Goal: Check status: Check status

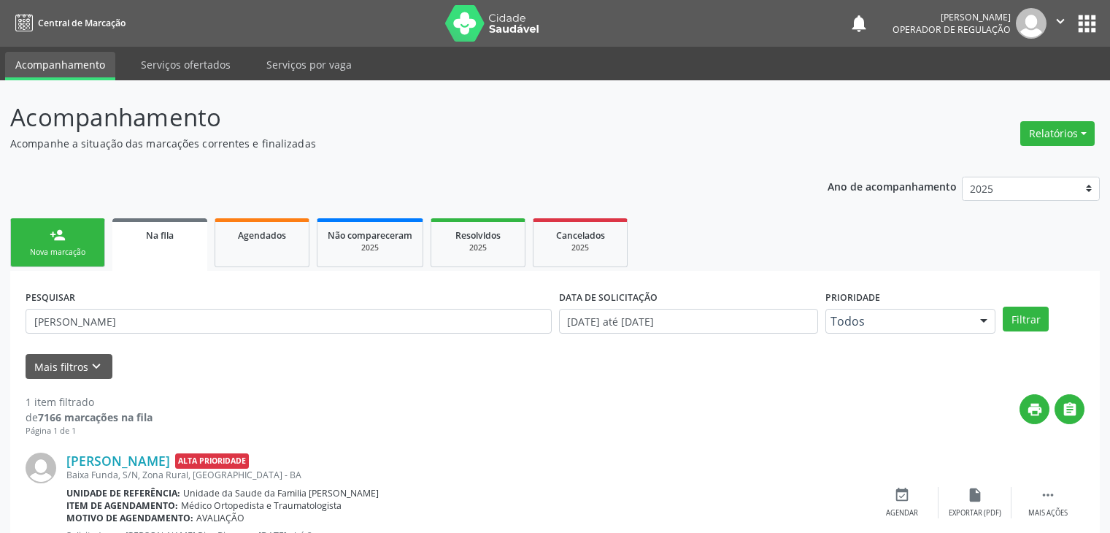
scroll to position [59, 0]
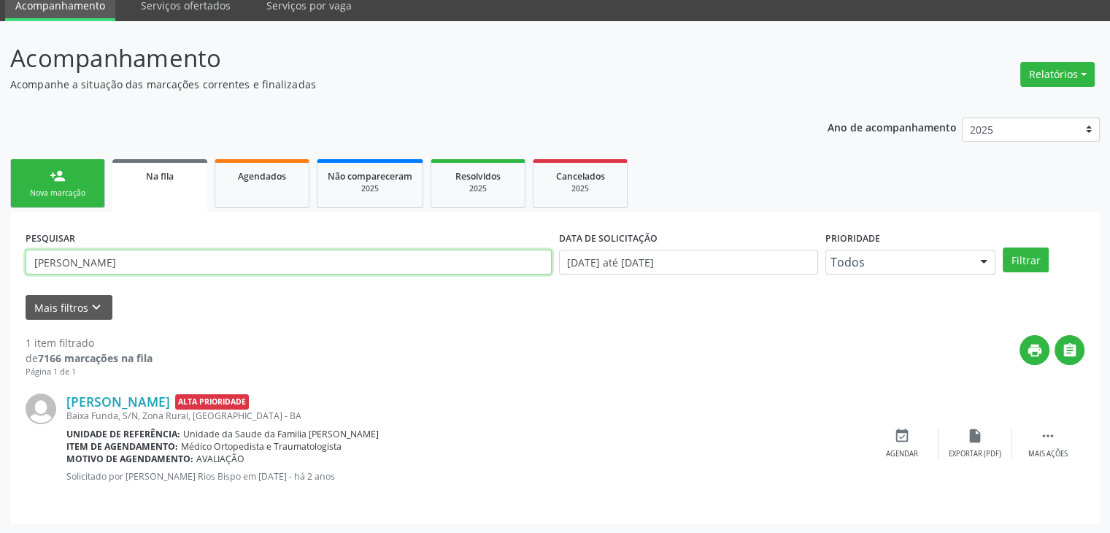
click at [112, 250] on input "JOSE PEREIRA" at bounding box center [289, 262] width 526 height 25
type input "J"
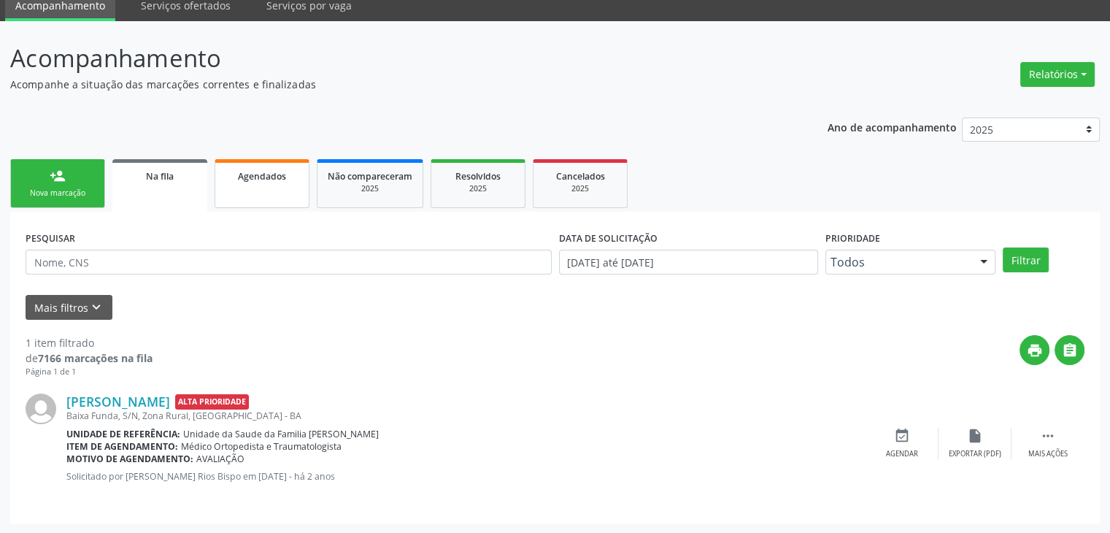
click at [267, 176] on span "Agendados" at bounding box center [262, 176] width 48 height 12
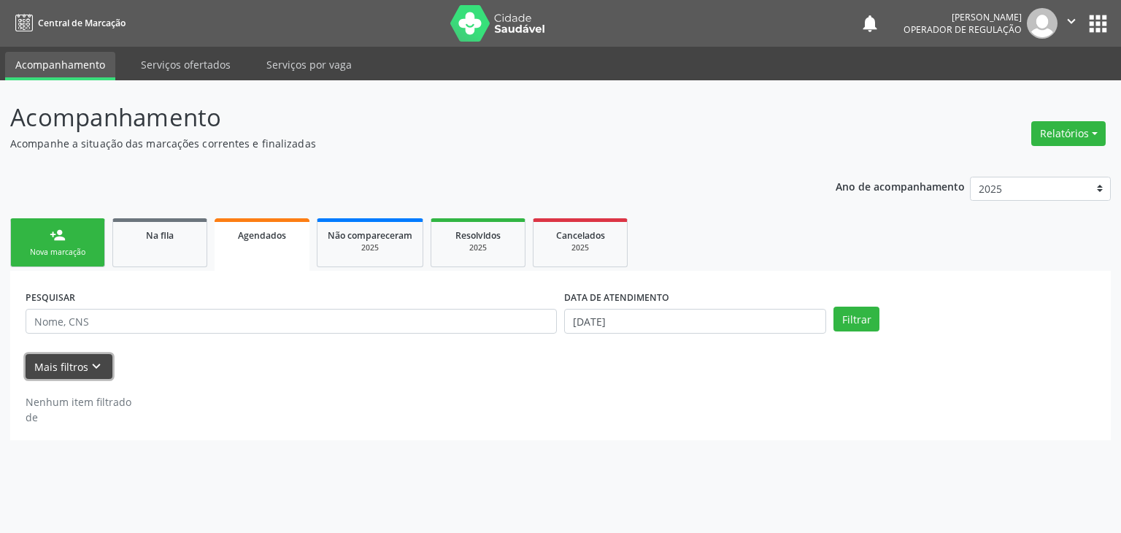
click at [92, 354] on button "Mais filtros keyboard_arrow_down" at bounding box center [69, 367] width 87 height 26
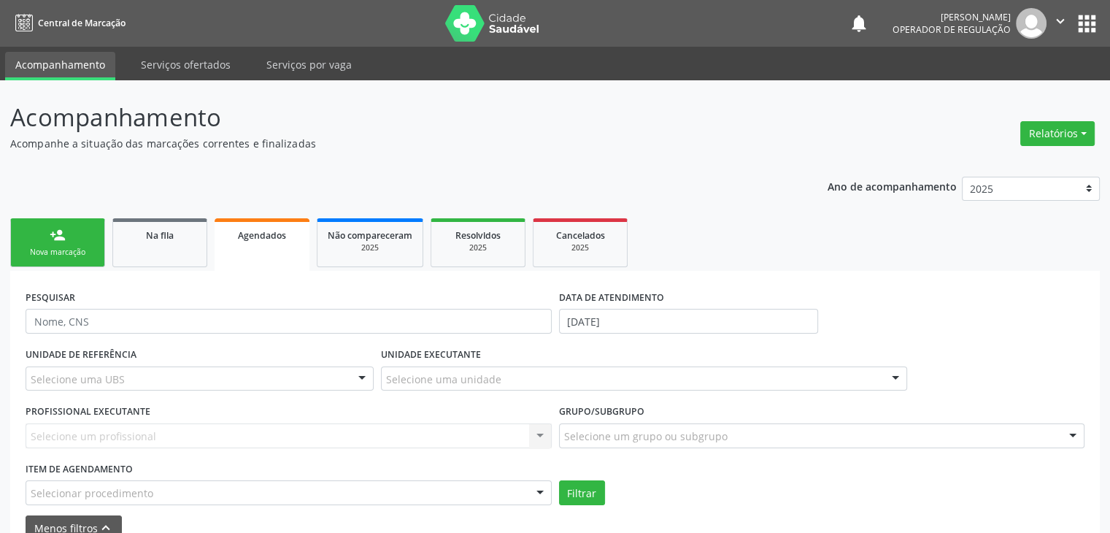
click at [186, 363] on div "UNIDADE DE REFERÊNCIA Selecione uma UBS Todas as UBS Unidade de Saude da Famili…" at bounding box center [200, 372] width 356 height 57
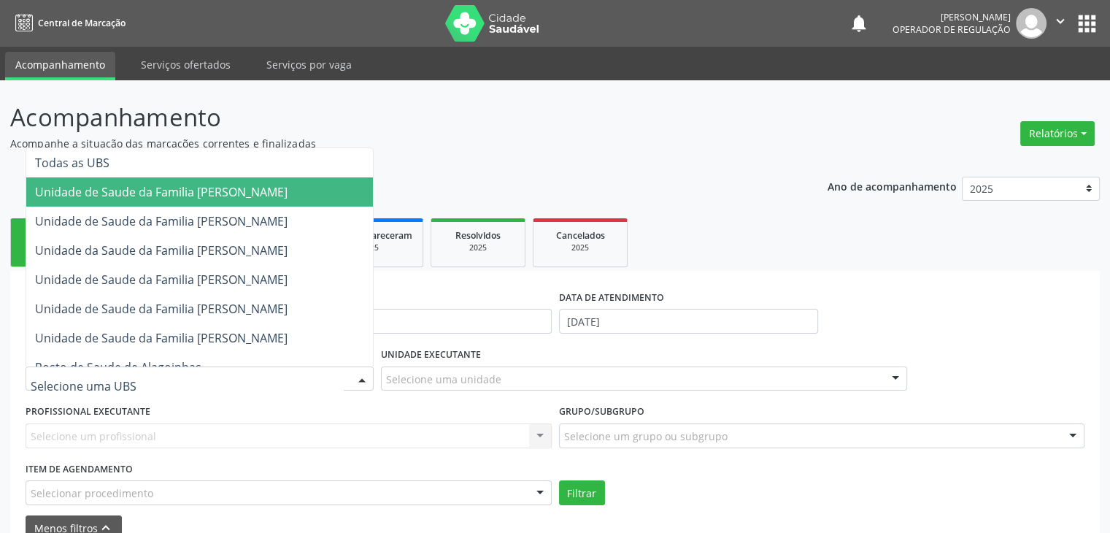
click at [192, 375] on div at bounding box center [200, 378] width 348 height 25
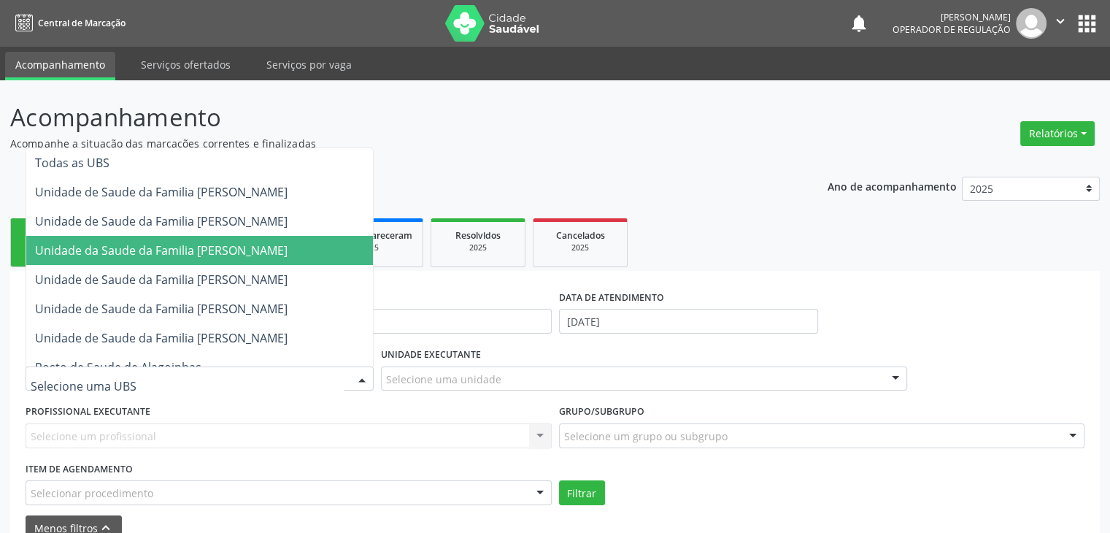
click at [201, 255] on span "Unidade da Saude da Familia [PERSON_NAME]" at bounding box center [161, 250] width 253 height 16
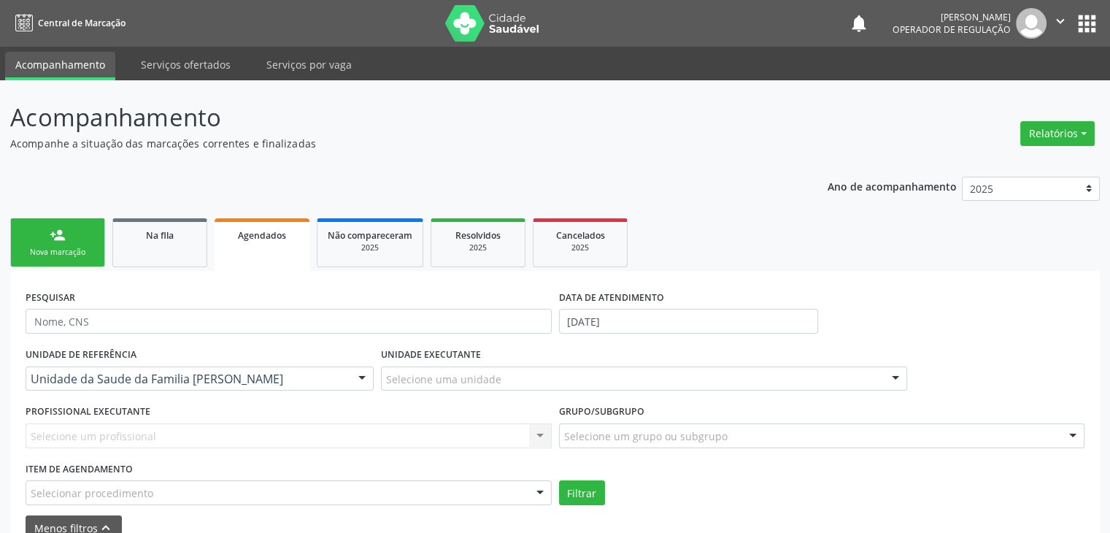
click at [542, 380] on div "Selecione uma unidade" at bounding box center [644, 378] width 526 height 25
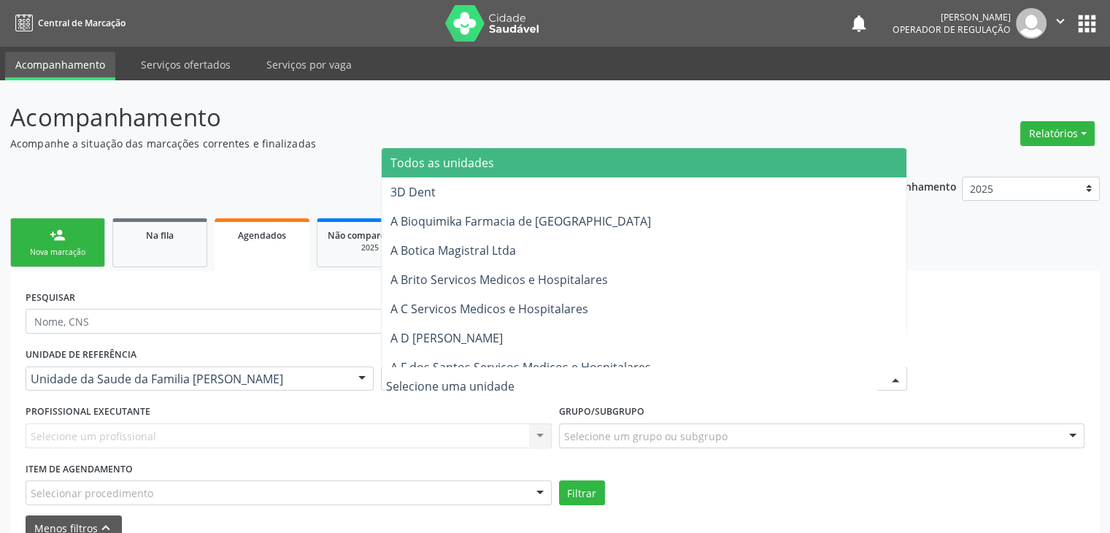
click at [485, 406] on div "PROFISSIONAL EXECUTANTE Selecione um profissional Nenhum resultado encontrado p…" at bounding box center [289, 429] width 534 height 57
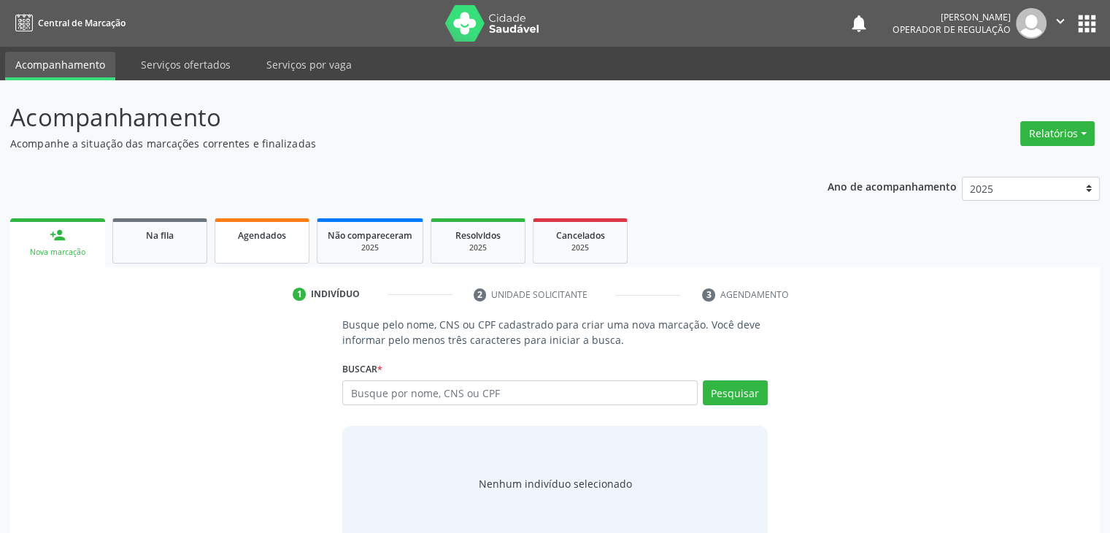
click at [260, 247] on link "Agendados" at bounding box center [262, 240] width 95 height 45
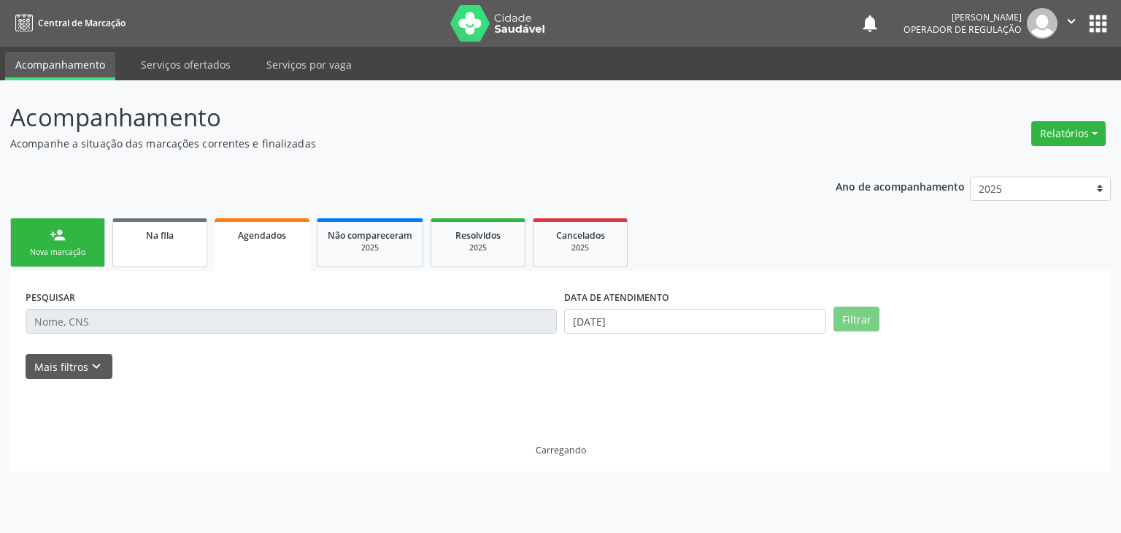
click at [194, 228] on div "Na fila" at bounding box center [159, 234] width 73 height 15
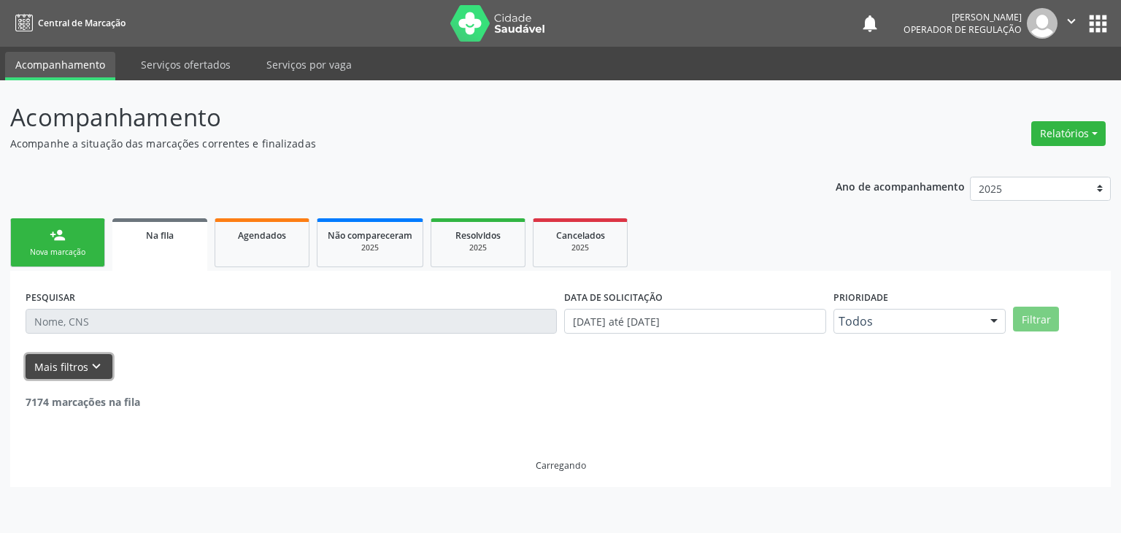
click at [96, 369] on icon "keyboard_arrow_down" at bounding box center [96, 366] width 16 height 16
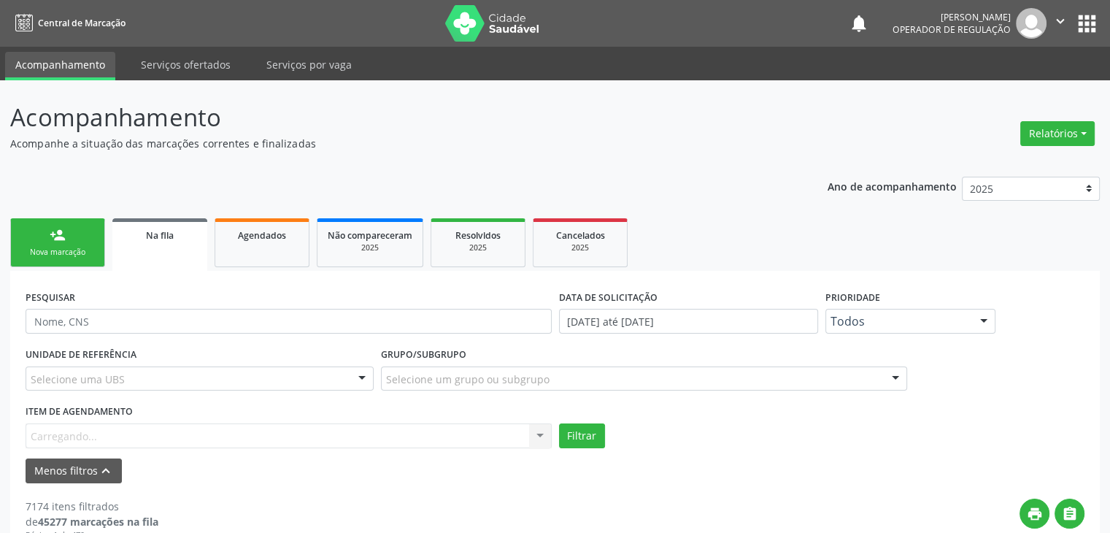
click at [145, 370] on div "Selecione uma UBS" at bounding box center [200, 378] width 348 height 25
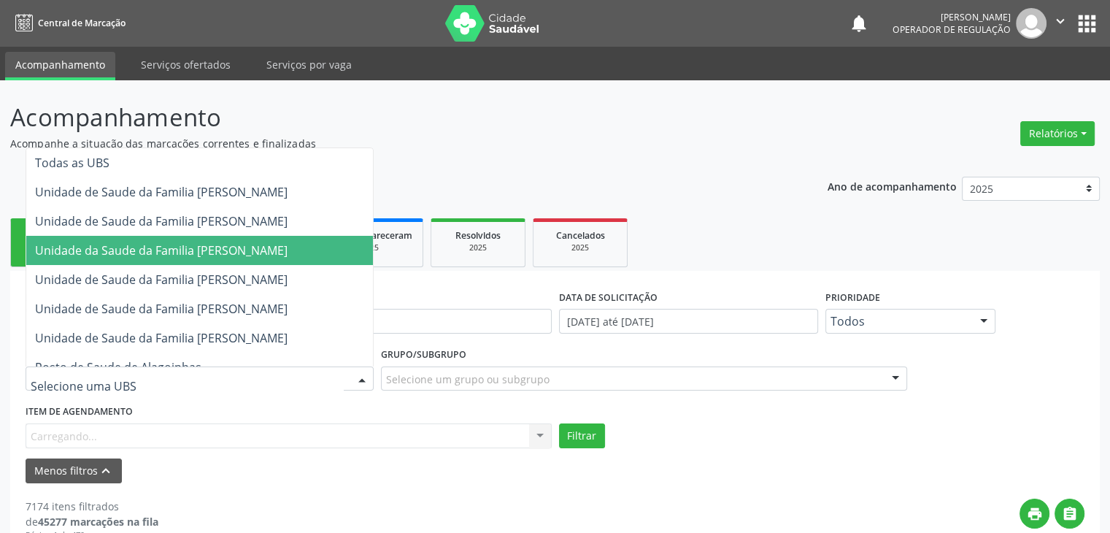
click at [184, 255] on span "Unidade da Saude da Familia [PERSON_NAME]" at bounding box center [161, 250] width 253 height 16
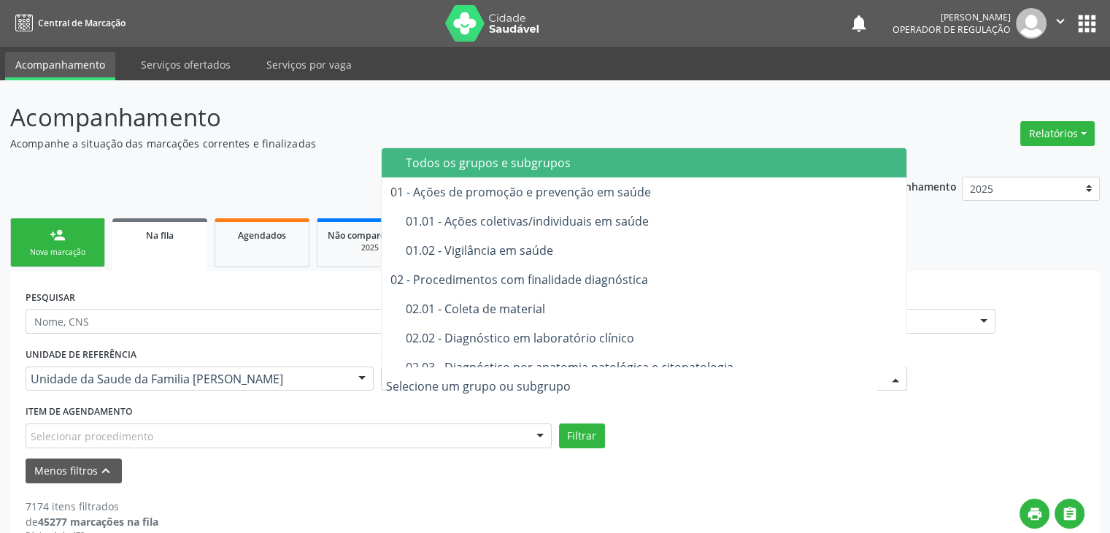
click at [500, 380] on input "text" at bounding box center [631, 386] width 491 height 29
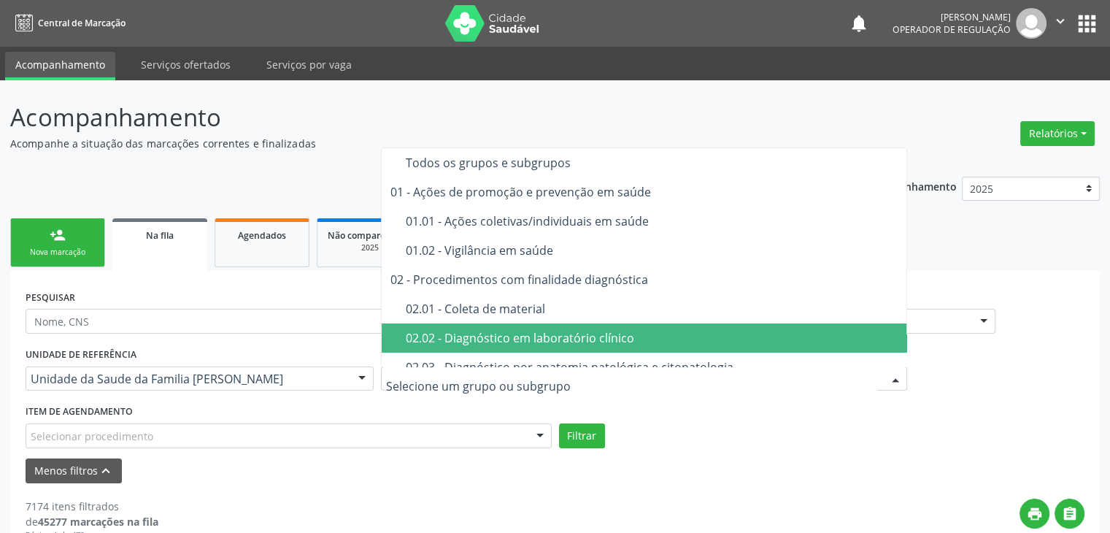
click at [512, 334] on div "02.02 - Diagnóstico em laboratório clínico" at bounding box center [652, 338] width 493 height 12
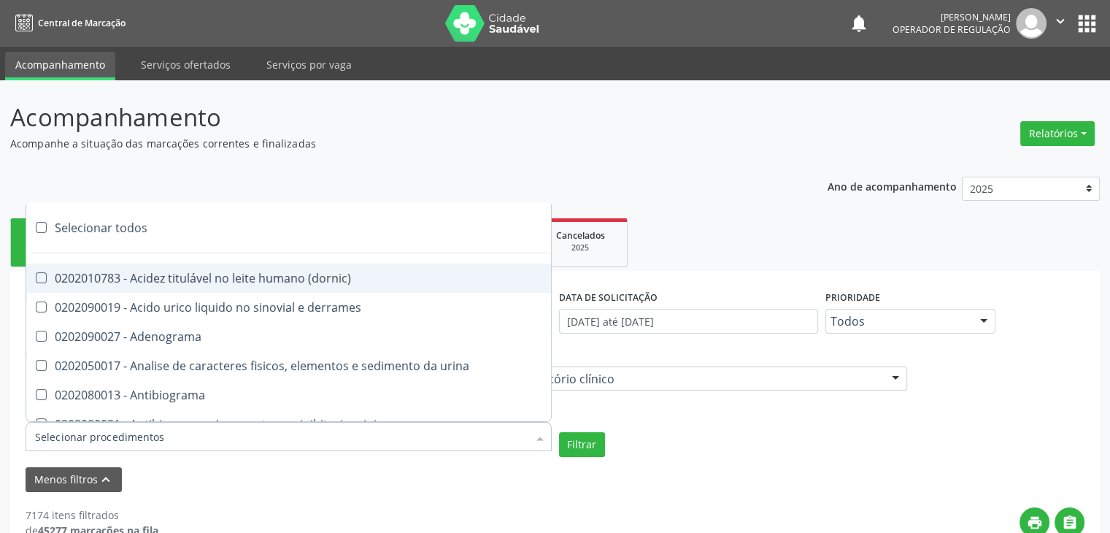
click at [137, 234] on div "Selecionar todos" at bounding box center [423, 227] width 795 height 29
checkbox input "true"
checkbox \(dornic\) "true"
checkbox derrames "true"
checkbox Adenograma "true"
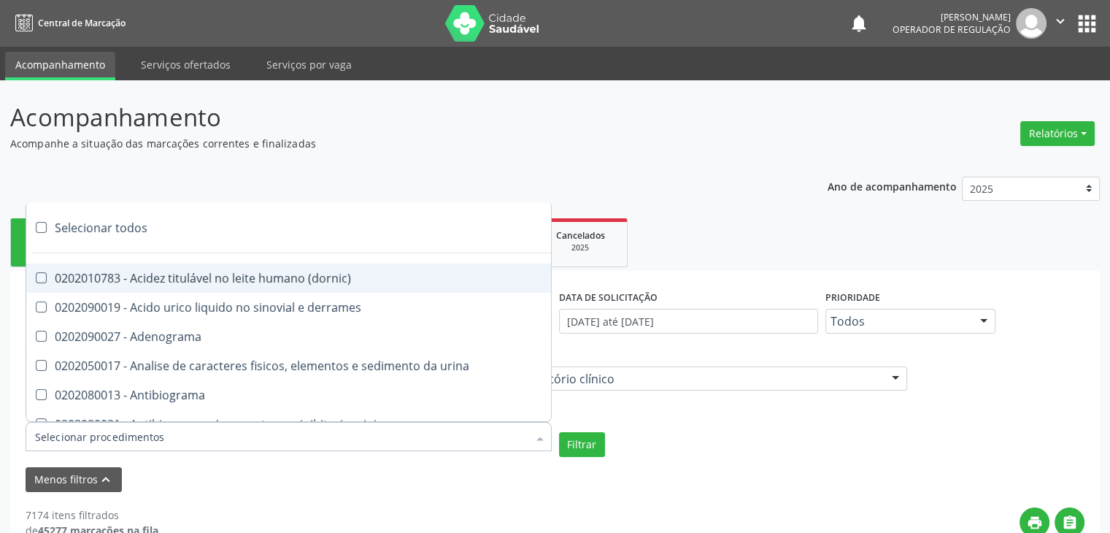
checkbox urina "true"
checkbox Antibiograma "true"
checkbox minima "true"
checkbox micobacterias "true"
checkbox blot "true"
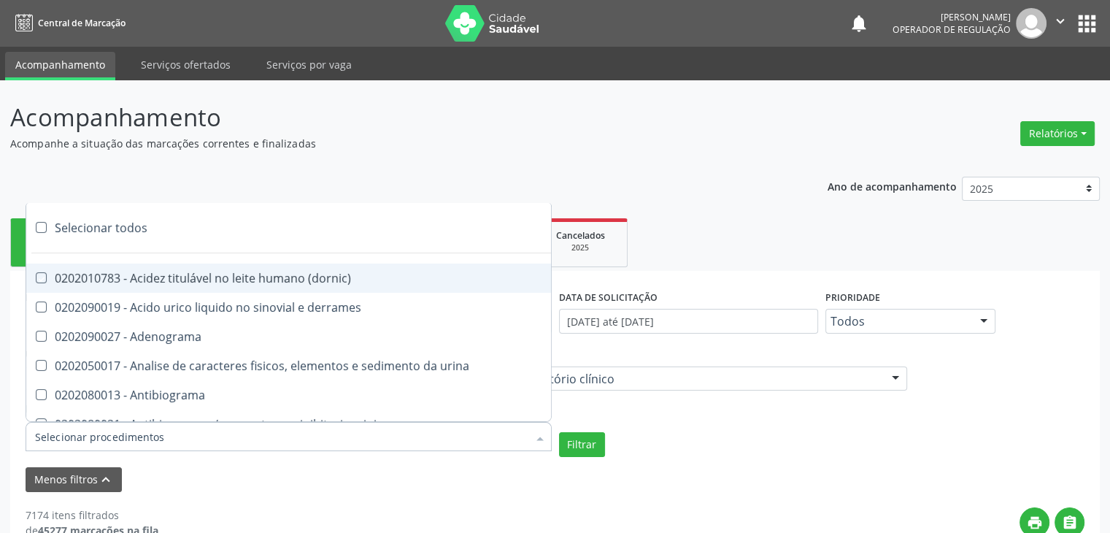
checkbox mlpa "true"
checkbox \(hanseniase\) "true"
checkbox \(controle\) "true"
checkbox \(diagnóstica\) "true"
checkbox \(gram\) "true"
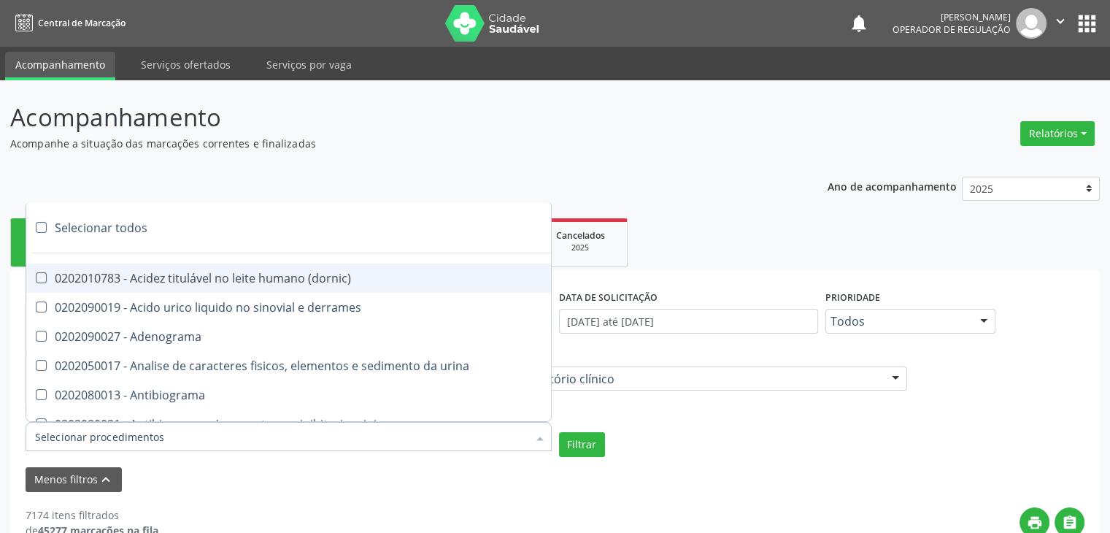
checkbox clamidia "true"
checkbox herpesvirus "true"
checkbox hematologica "true"
checkbox creatinina "true"
checkbox fosfato "true"
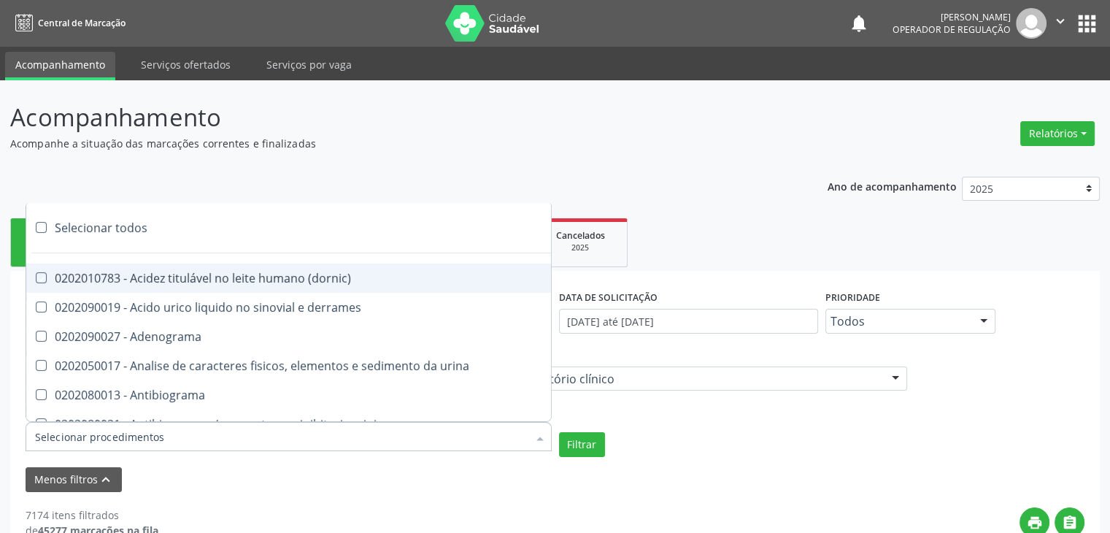
checkbox ureia "true"
checkbox osmolar "true"
checkbox addis "true"
checkbox b "true"
checkbox cd4\/cd8 "true"
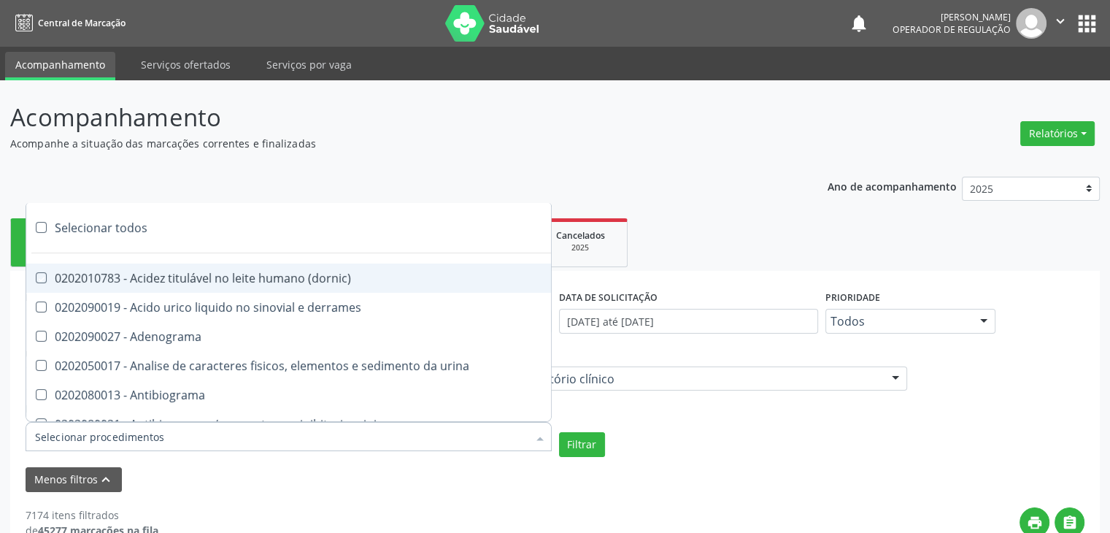
checkbox totais "true"
checkbox plaquetas "true"
checkbox reticulocitos "true"
checkbox liquor "true"
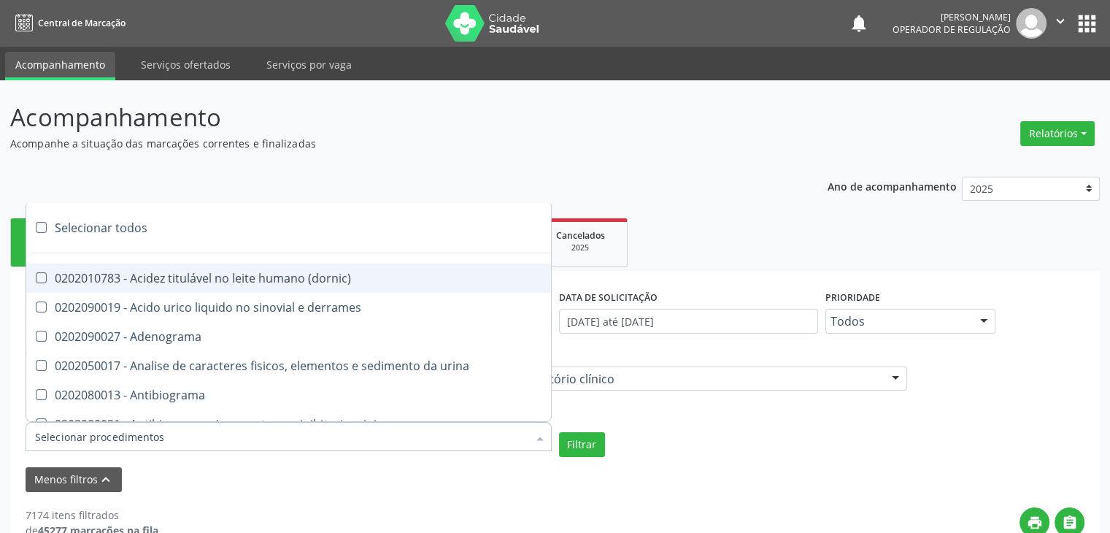
checkbox identificacao "true"
checkbox \(pos-pasteurização\) "true"
checkbox herpesvirus "true"
checkbox baar "true"
checkbox anaerobicas "true"
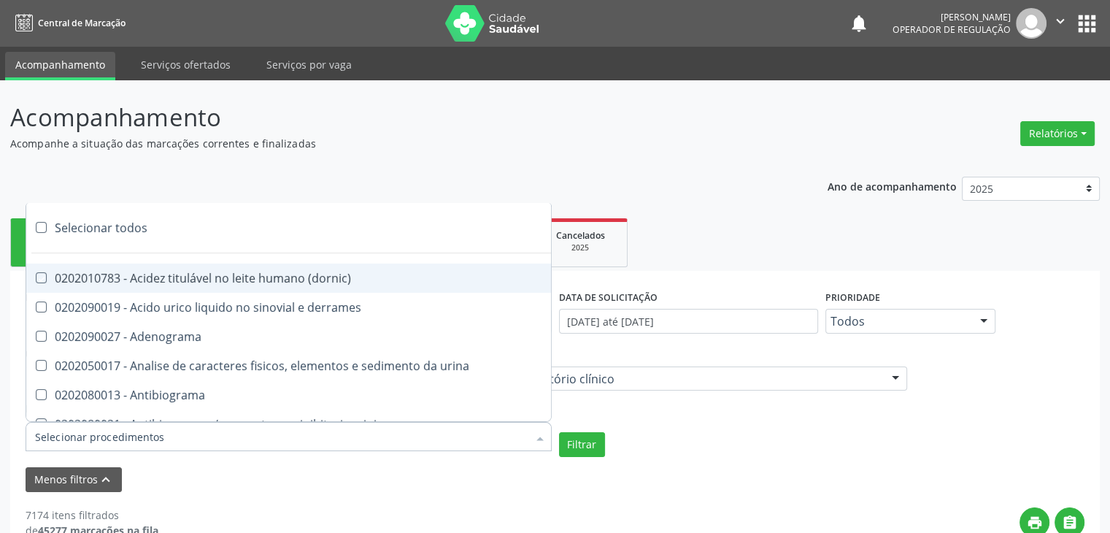
checkbox fungos "true"
checkbox \(qualitativo\) "true"
checkbox tardio\) "true"
checkbox \(qualitativo\) "true"
checkbox \(confirmatorio\) "true"
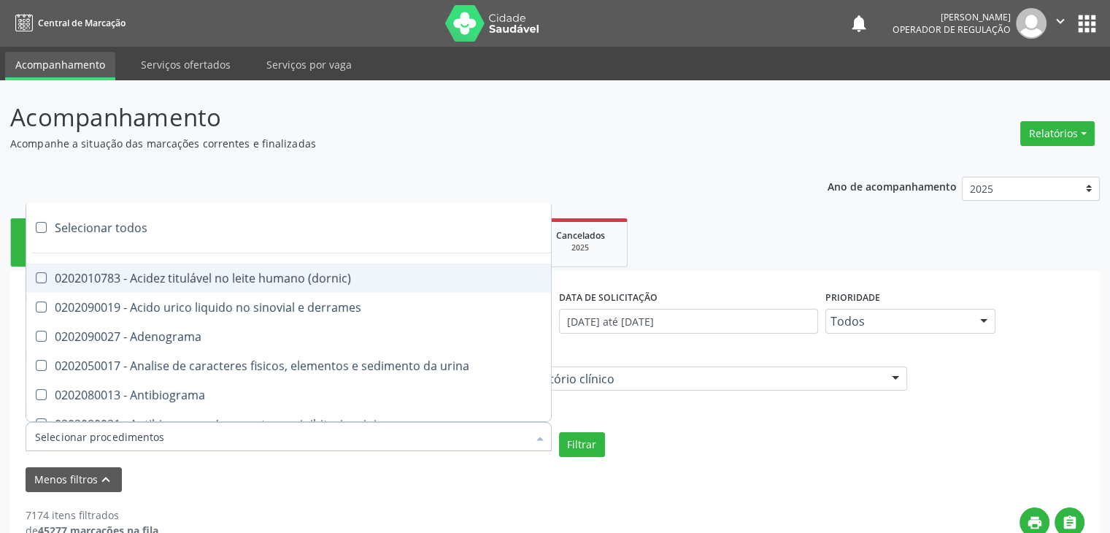
checkbox \(confirmatorio\) "true"
checkbox molecular "true"
checkbox htlv-1 "true"
checkbox biotinidase "true"
checkbox congênita "true"
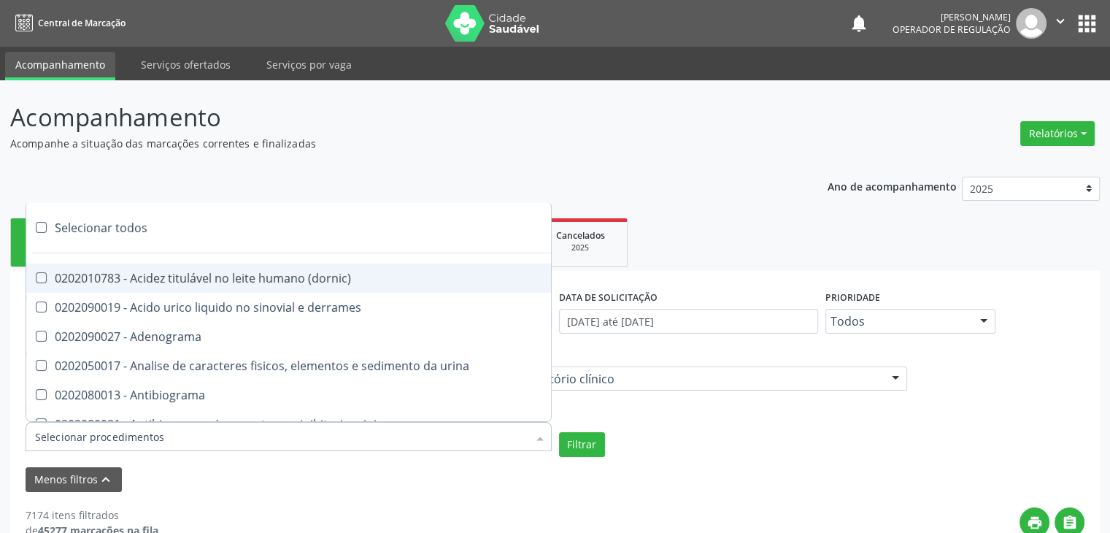
checkbox antiplaquetarios "true"
checkbox ferro "true"
checkbox bandas\) "true"
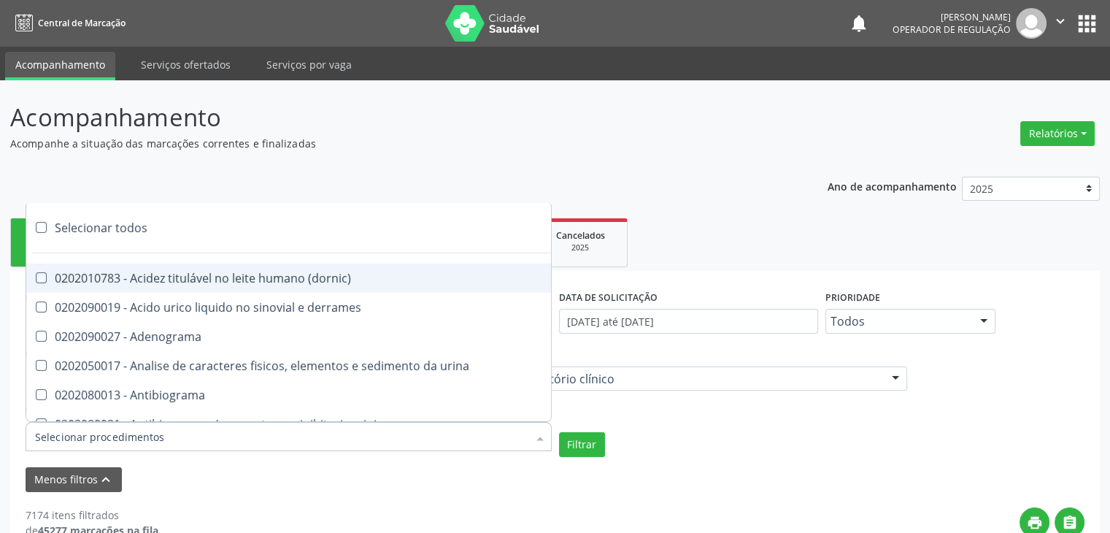
checkbox \(ch50\) "true"
checkbox aminoacidos "true"
checkbox globular "true"
checkbox dosagens\) "true"
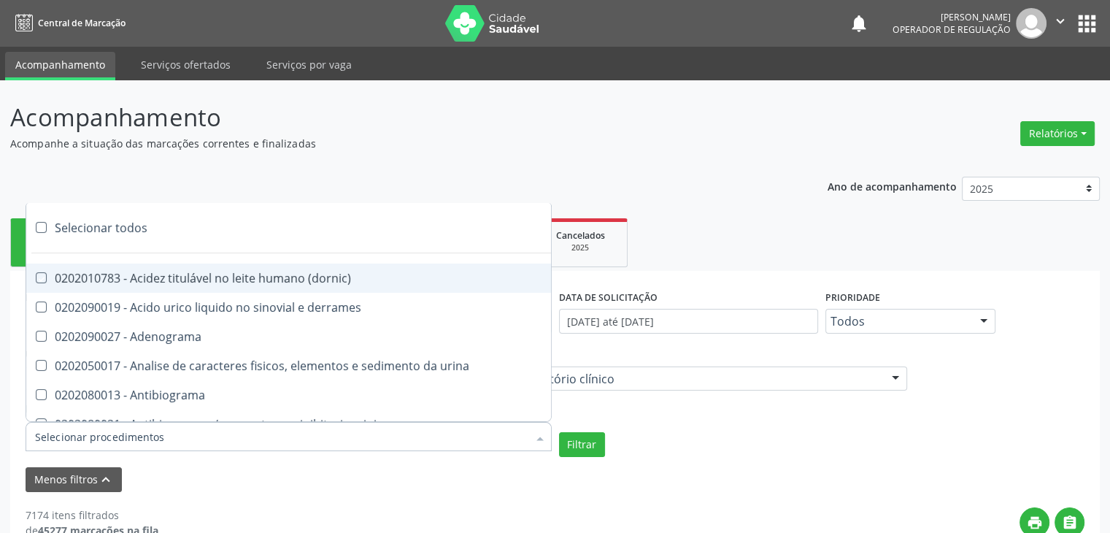
checkbox dosagens\) "true"
checkbox \(cada\) "true"
checkbox reumatoide "true"
checkbox amniotico "true"
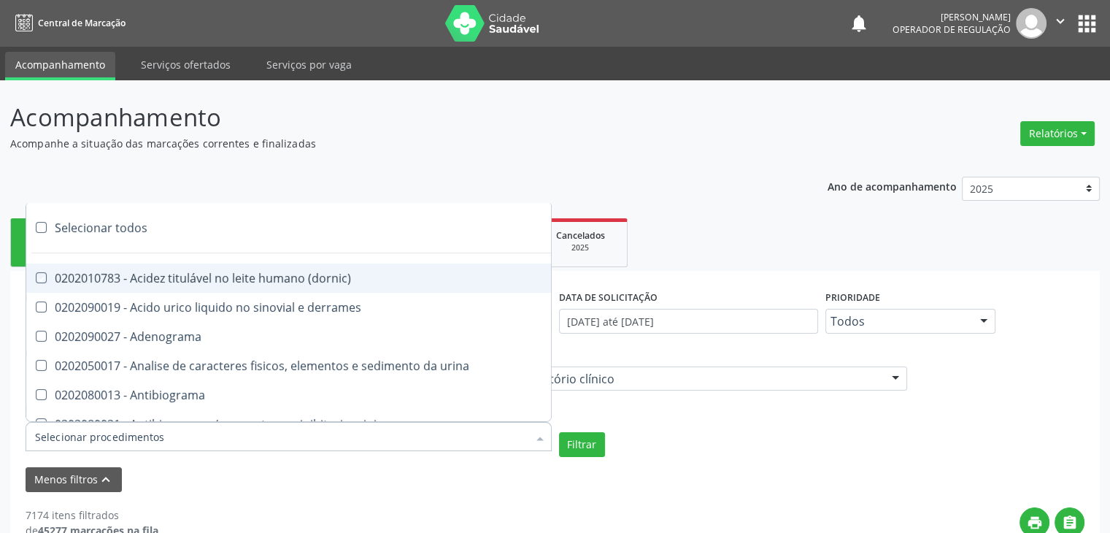
checkbox livre "true"
checkbox osmolalidade "true"
checkbox osmolaridade "true"
checkbox t3 "true"
checkbox sulfo-hemoglobina "true"
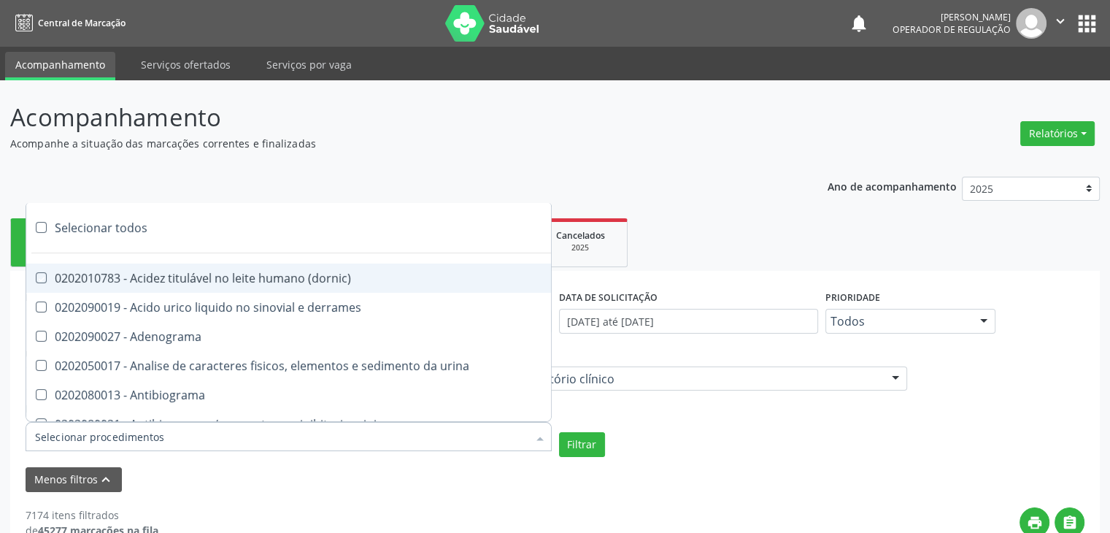
checkbox reverso "true"
checkbox coagulacao "true"
checkbox euglobulina "true"
checkbox -duke "true"
checkbox ivy "true"
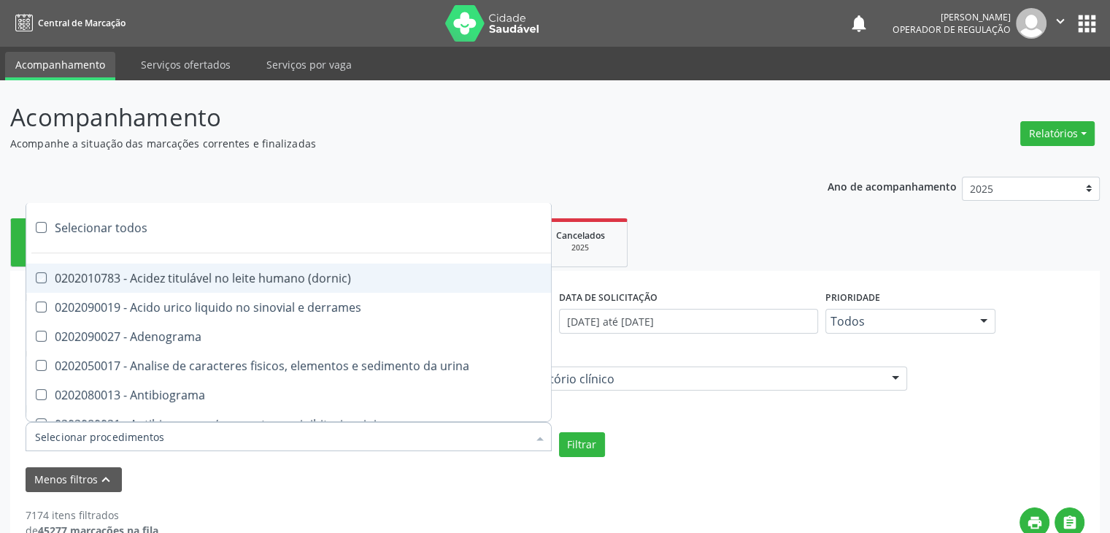
checkbox hemacias "true"
checkbox trombina "true"
checkbox ativada\) "true"
checkbox \(tap\) "true"
checkbox \(vhs\) "true"
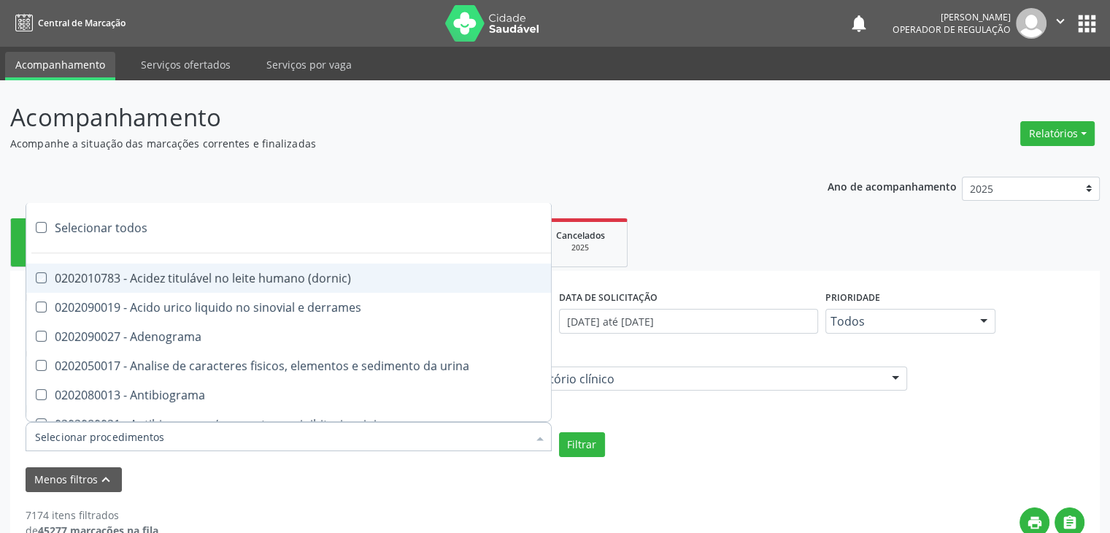
checkbox abo "true"
checkbox reativa "true"
checkbox ordenhado "true"
checkbox pezinho\) "true"
checkbox complemento "true"
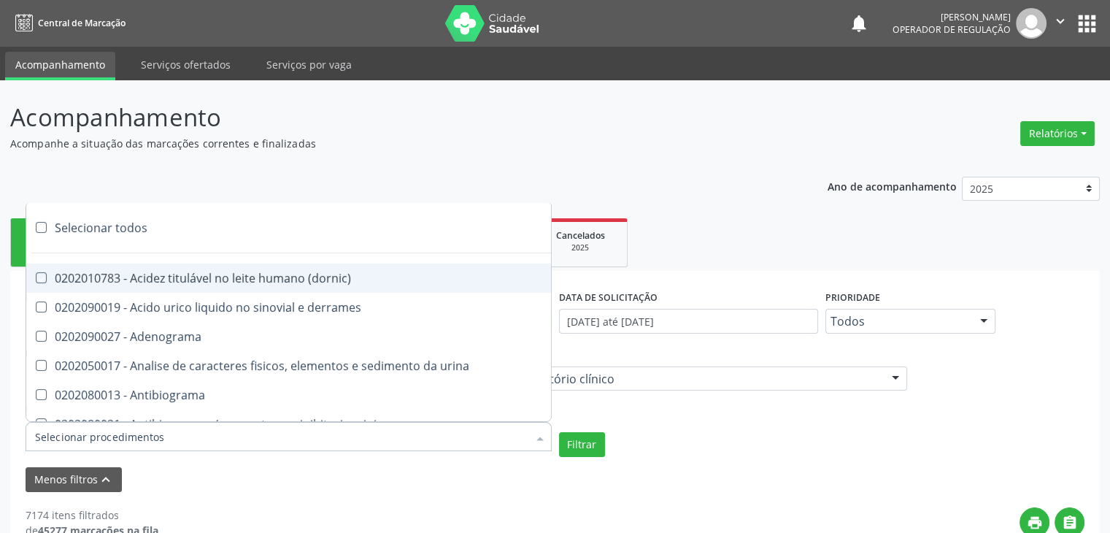
checkbox pezinho\) "true"
checkbox 17-alfa-hidroxiprogesterona "true"
checkbox totais "true"
checkbox 17-hidroxicorticosteroides "true"
checkbox d "true"
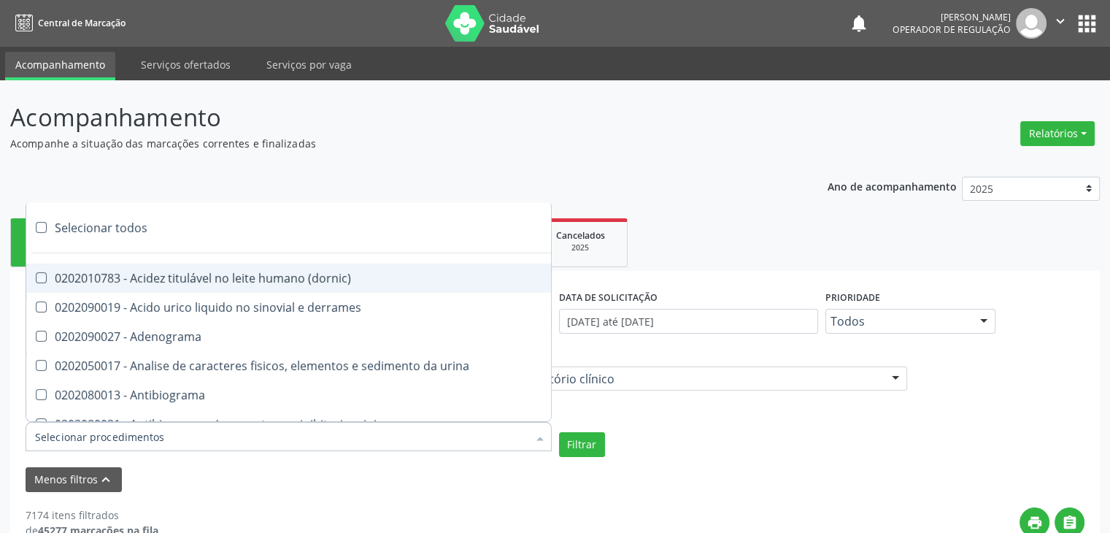
checkbox 5-nucleotidase "true"
checkbox acetona "true"
checkbox \(serotonina\) "true"
checkbox ascorbico "true"
checkbox delta-aminolevulinico "true"
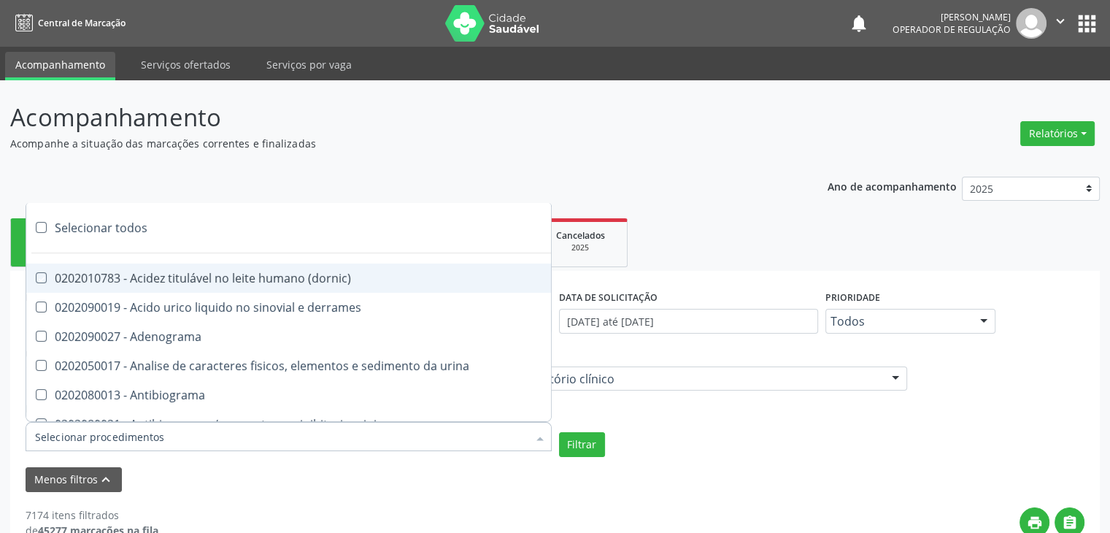
checkbox hipurico "true"
checkbox mandelico "true"
checkbox metil-hipurico "true"
checkbox urico "true"
checkbox valproico "true"
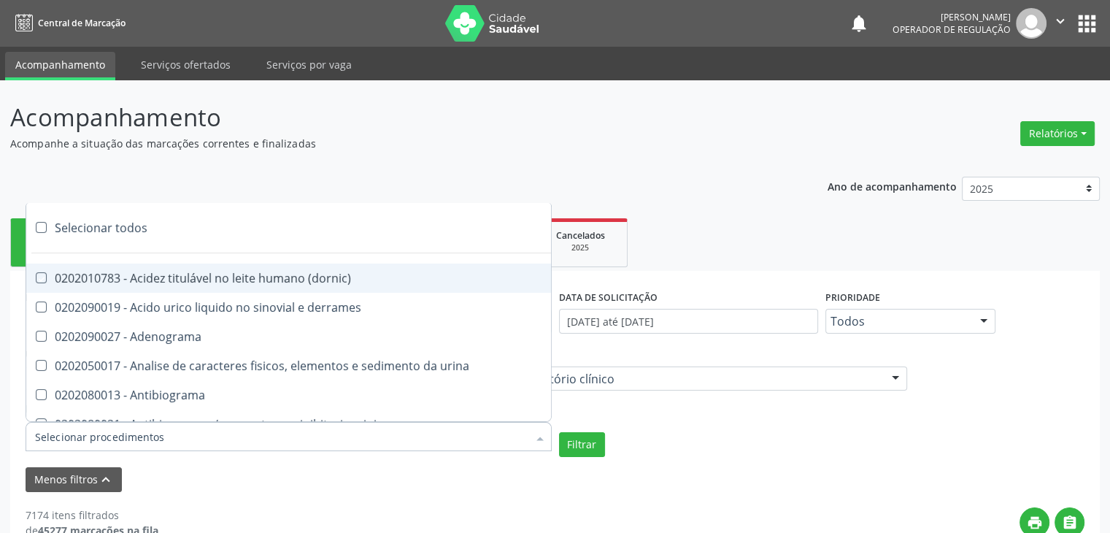
checkbox vanilmandelico "true"
checkbox \(acth\) "true"
checkbox ala-desidratase "true"
checkbox etilico "true"
checkbox aldolase "true"
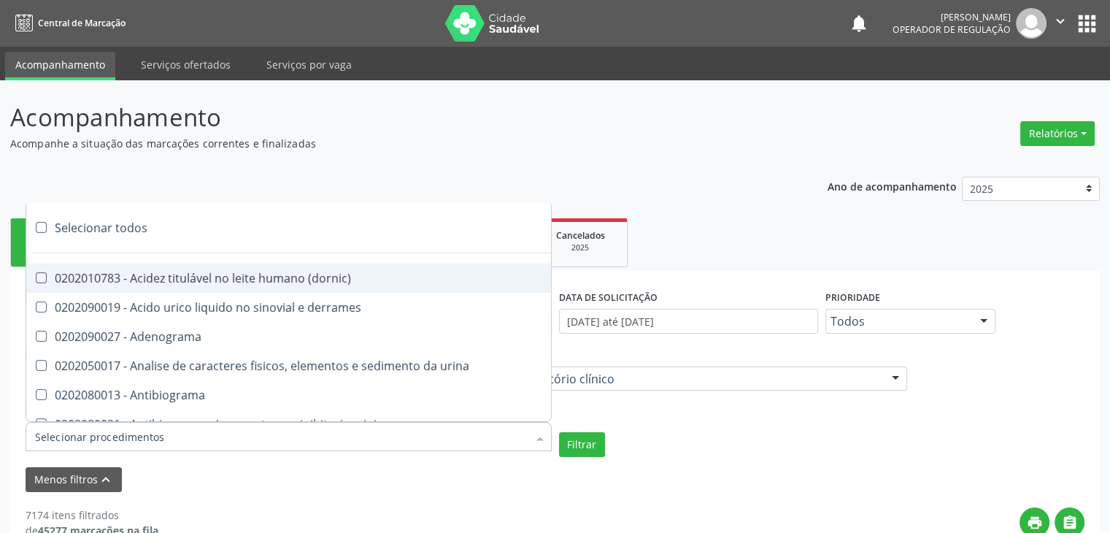
checkbox aldosterona "true"
checkbox alfa-1-antitripsina "true"
checkbox acida "true"
checkbox alfa-2-macroglobulina "true"
checkbox alfa-fetoproteina "true"
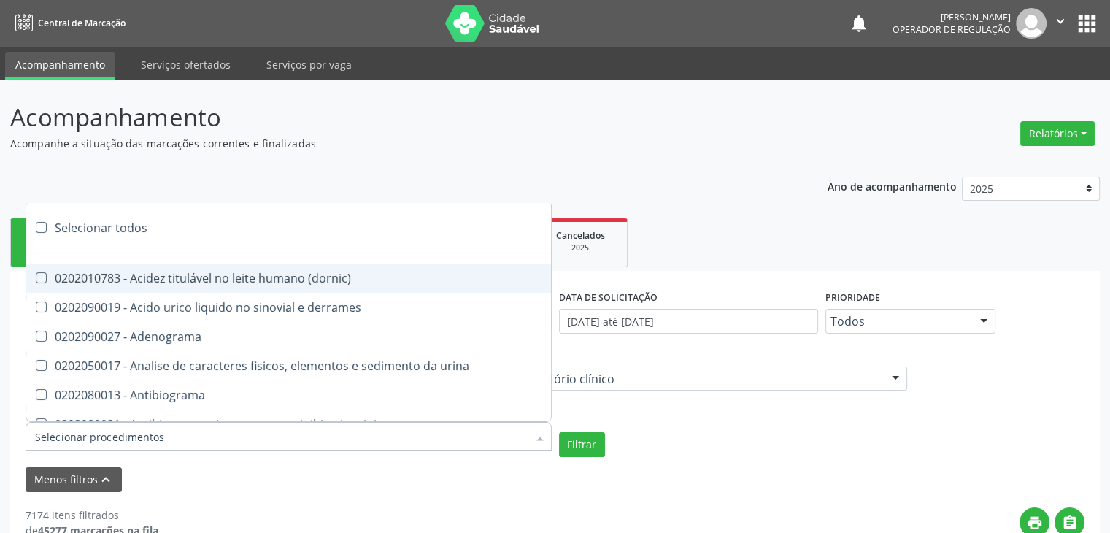
checkbox aluminio "true"
checkbox amilase "true"
checkbox aminoglicosideos "true"
checkbox amonia "true"
checkbox ciclico "true"
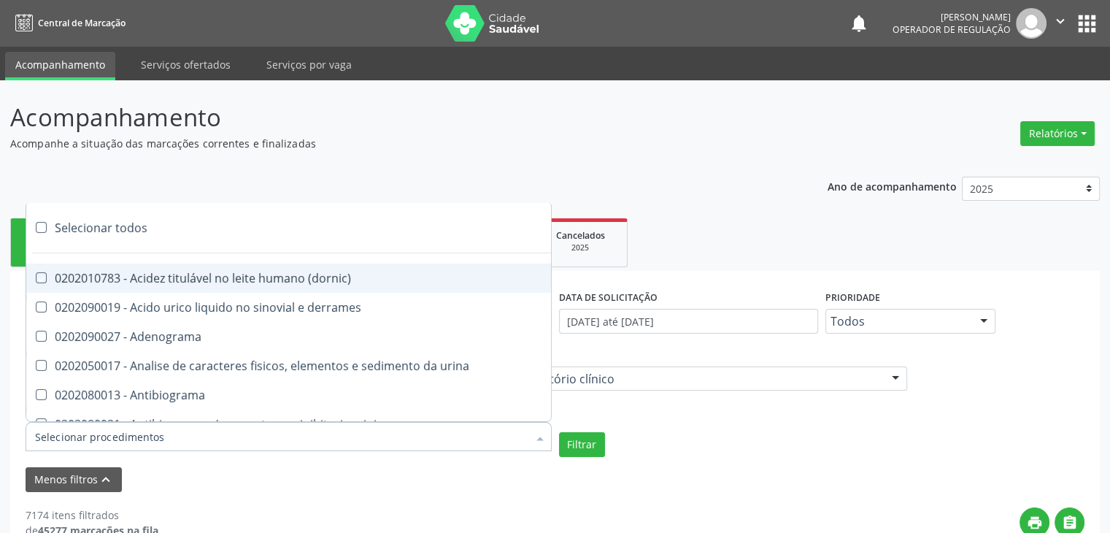
checkbox androstenediona "true"
checkbox anfetaminas "true"
checkbox circulante "true"
checkbox iga "true"
checkbox triciclicos "true"
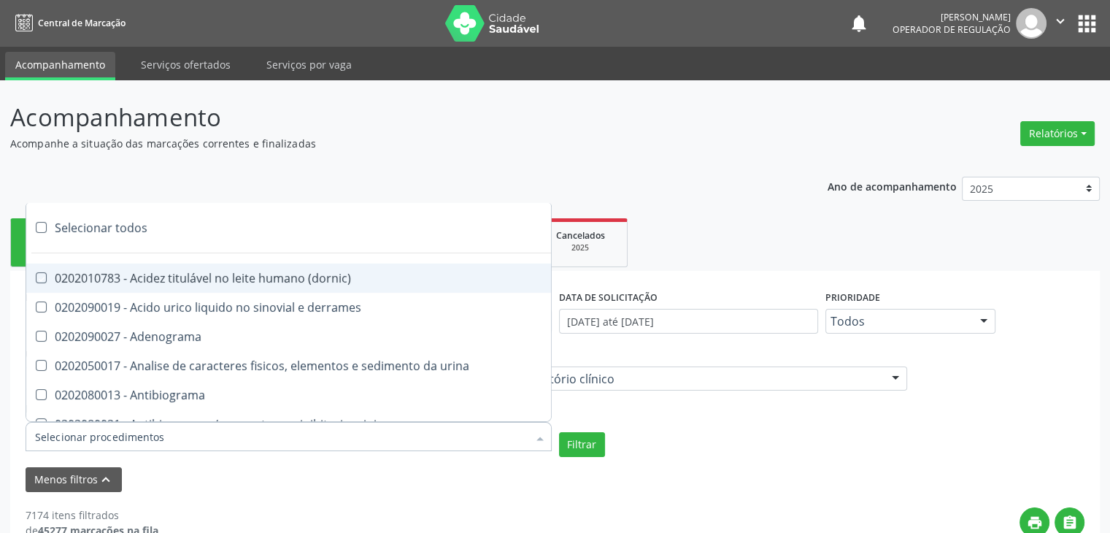
checkbox \(psa\) "true"
checkbox iii "true"
checkbox barbituratos "true"
checkbox benzodiazepinicos "true"
checkbox beta-2-microglobulina "true"
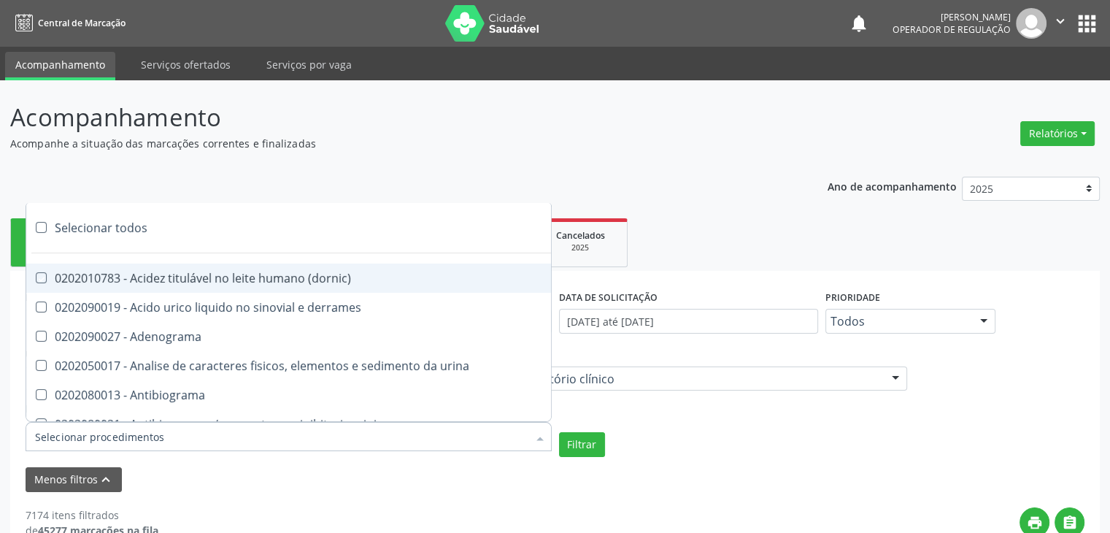
checkbox fracoes "true"
checkbox cadmio "true"
checkbox calcio "true"
checkbox ionizavel "true"
checkbox calcitonina "true"
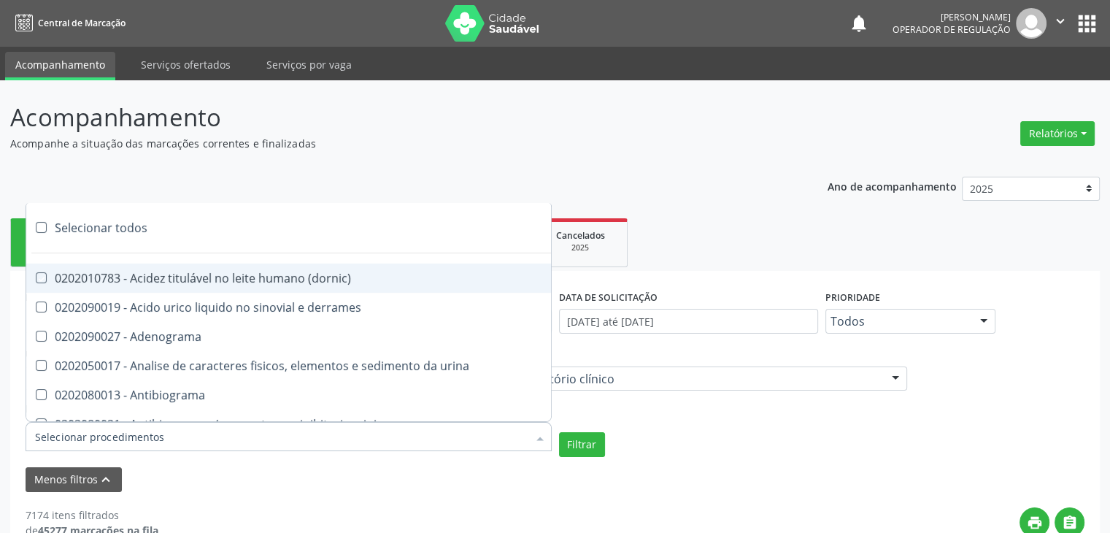
checkbox carbamazepina "true"
checkbox carboxi-hemoglobina "true"
checkbox caroteno "true"
checkbox catecolaminas "true"
checkbox chumbo "true"
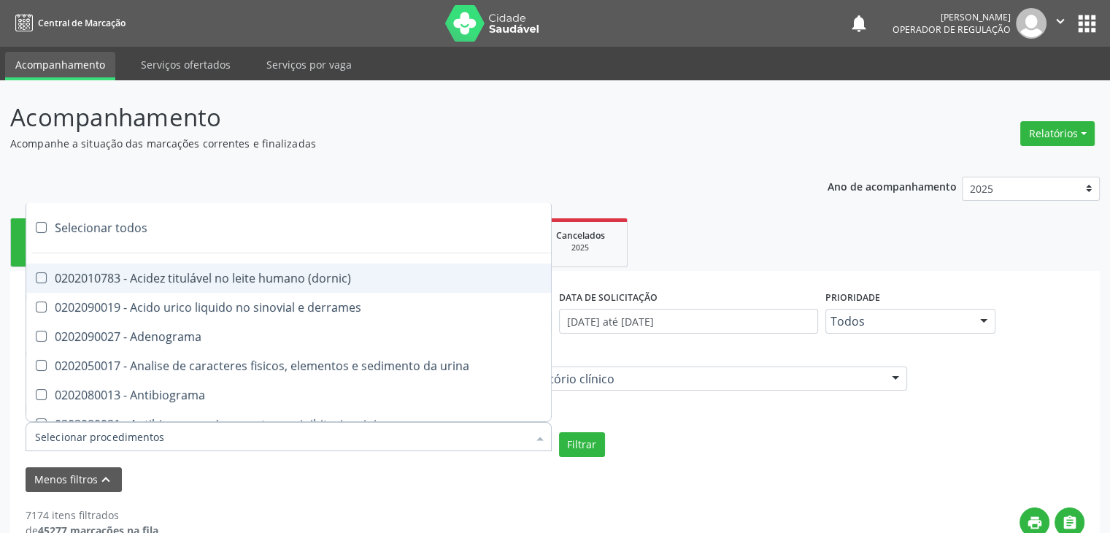
checkbox ciclosporina "true"
checkbox citrato "true"
checkbox cloreto "true"
checkbox suor "true"
checkbox cobre "true"
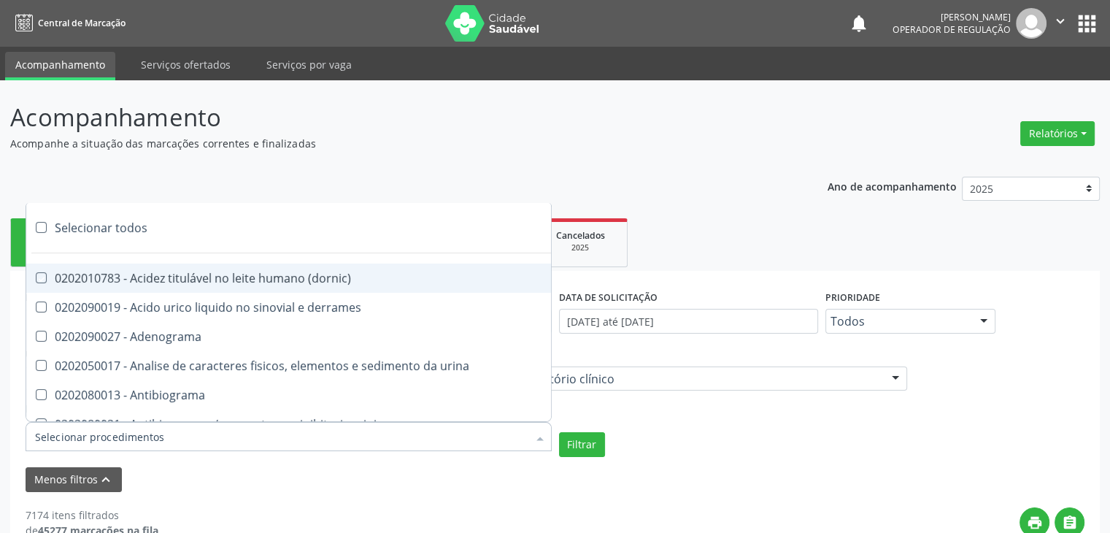
checkbox hdl "true"
checkbox ldl "true"
checkbox colinesterase "true"
checkbox c3 "true"
checkbox c4 "true"
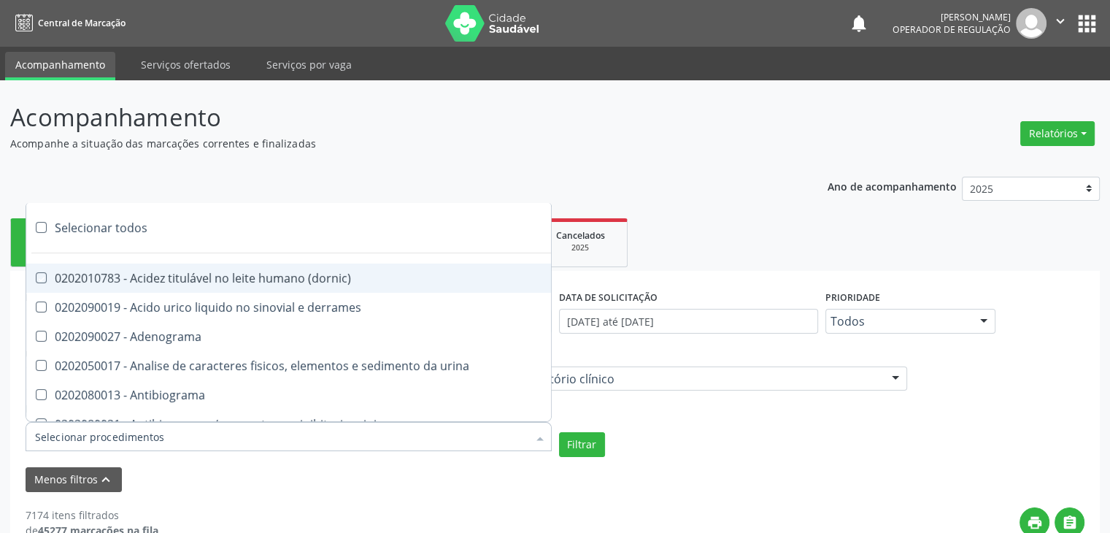
checkbox cortisol "true"
checkbox creatinina "true"
checkbox amniotico "true"
checkbox \(cpk\) "true"
checkbox crioaglutinina "true"
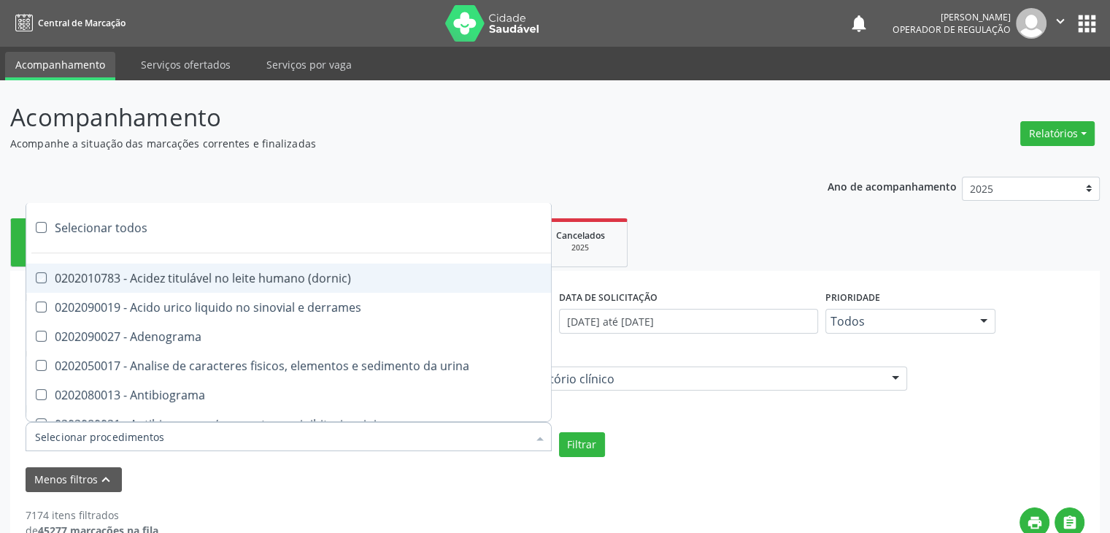
checkbox \(dhea\) "true"
checkbox alfa-hidroxibutirica "true"
checkbox glutamica "true"
checkbox latica "true"
checkbox fracionadas\) "true"
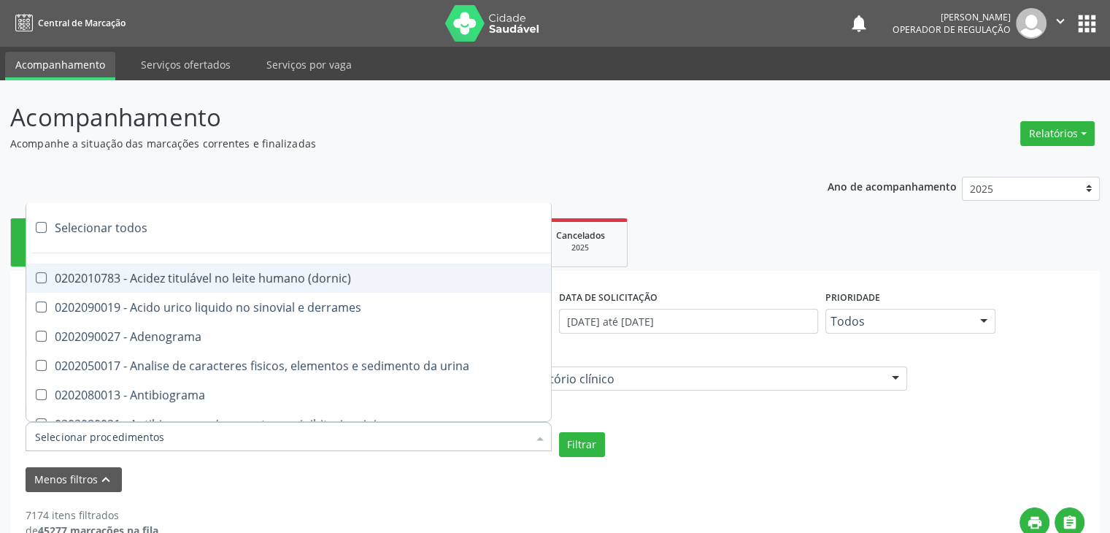
checkbox digitoxina\) "true"
checkbox \(dht\) "true"
checkbox fecal "true"
checkbox estradiol "true"
checkbox estriol "true"
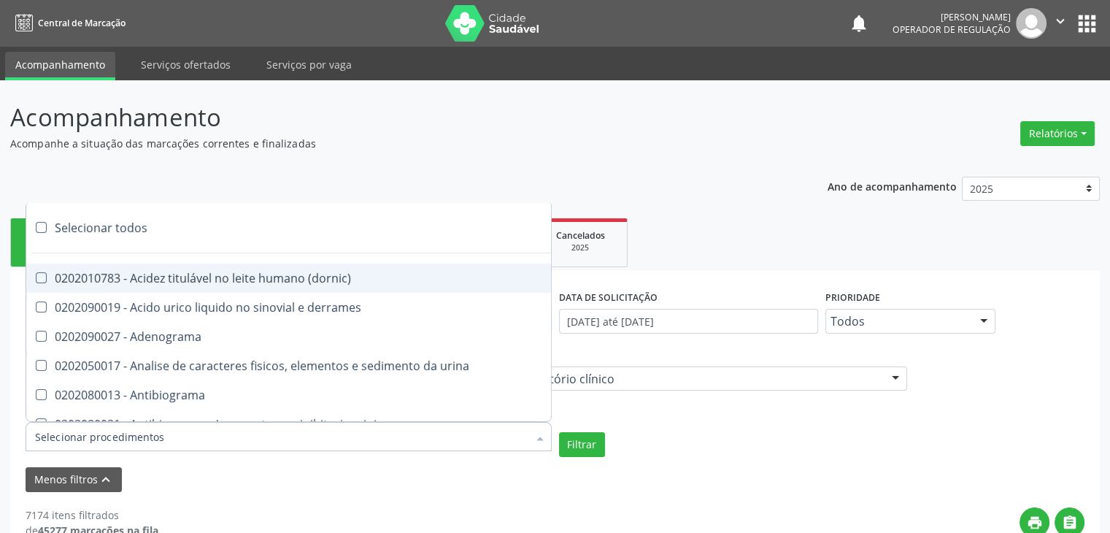
checkbox estrona "true"
checkbox etossuximida "true"
checkbox ii "true"
checkbox ix "true"
checkbox v "true"
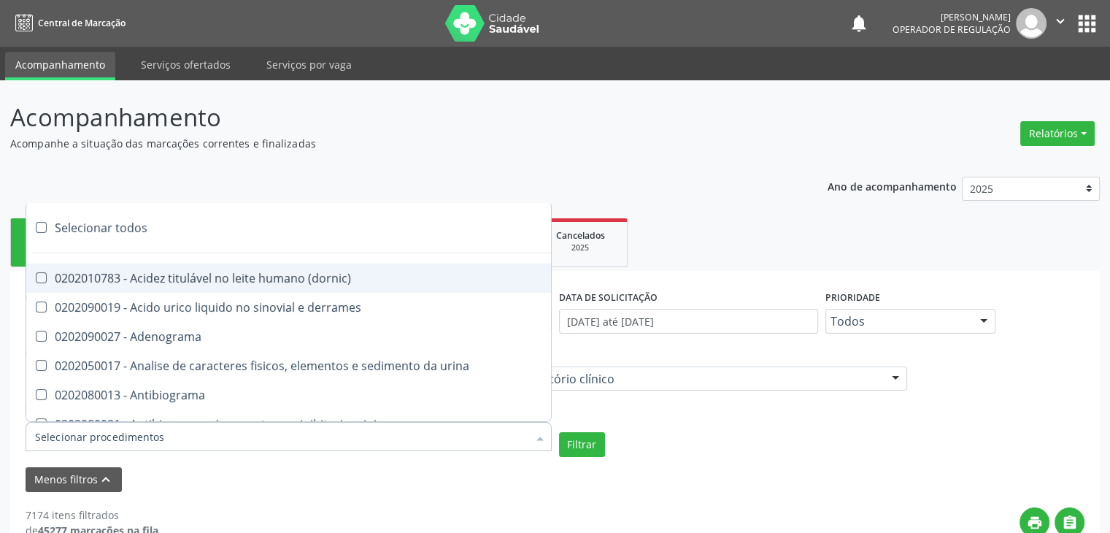
checkbox vii "true"
checkbox viii "true"
checkbox \(inibidor\) "true"
checkbox \(antigeno\) "true"
checkbox x "true"
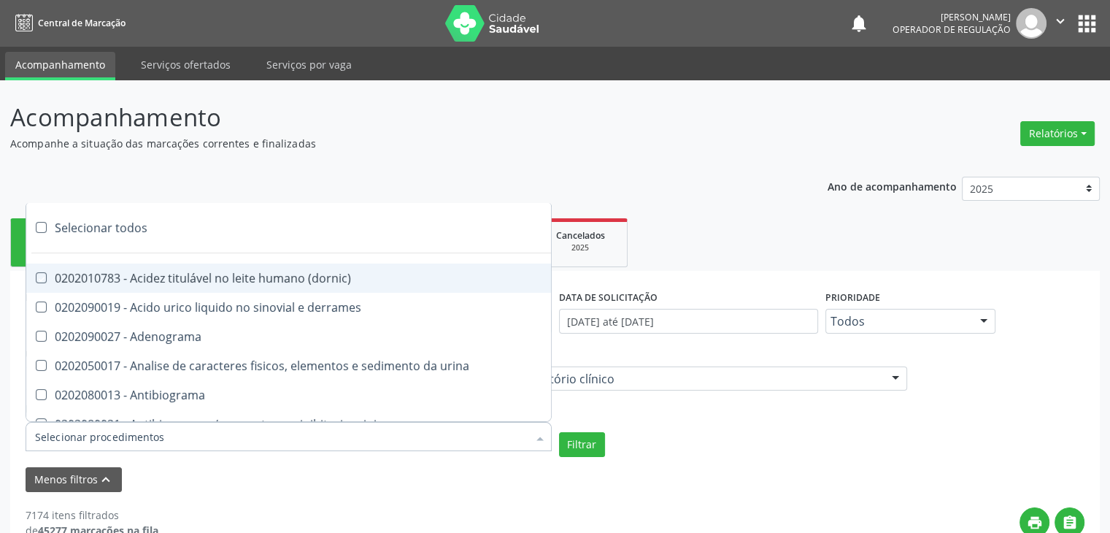
checkbox xi "true"
checkbox xii "true"
checkbox xiii "true"
checkbox tardio\) "true"
checkbox t4 "true"
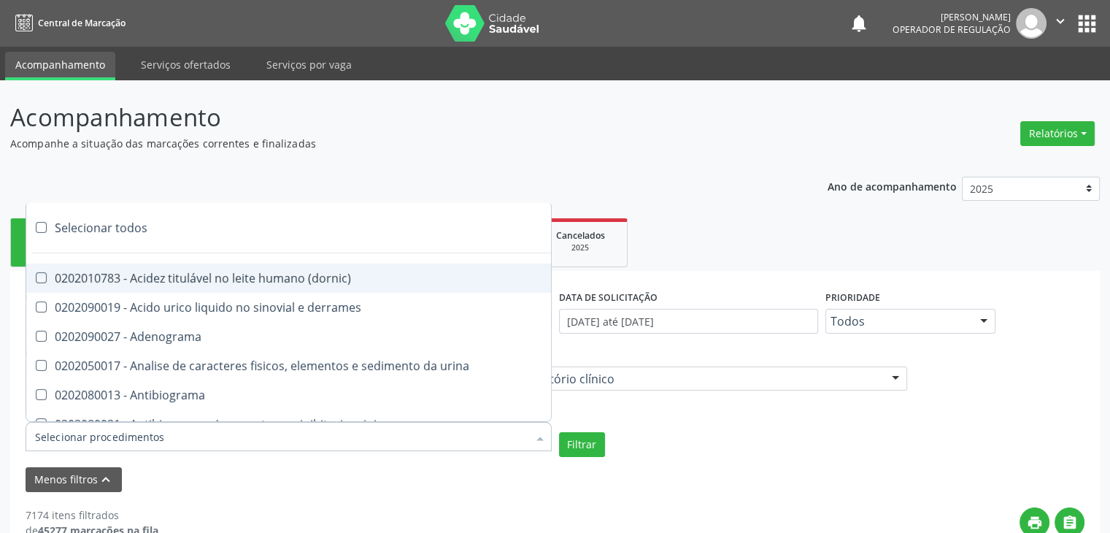
checkbox pezinho\) "true"
checkbox fenitoina "true"
checkbox fenol "true"
checkbox ferritina "true"
checkbox serico "true"
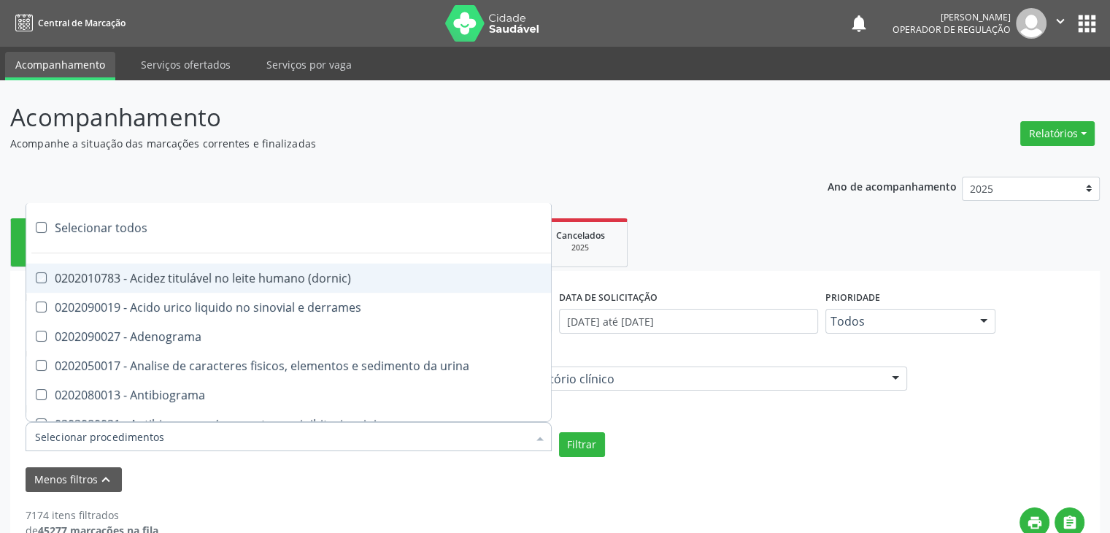
checkbox fibrinogenio "true"
checkbox folato "true"
checkbox formaldeido "true"
checkbox total "true"
checkbox alcalina "true"
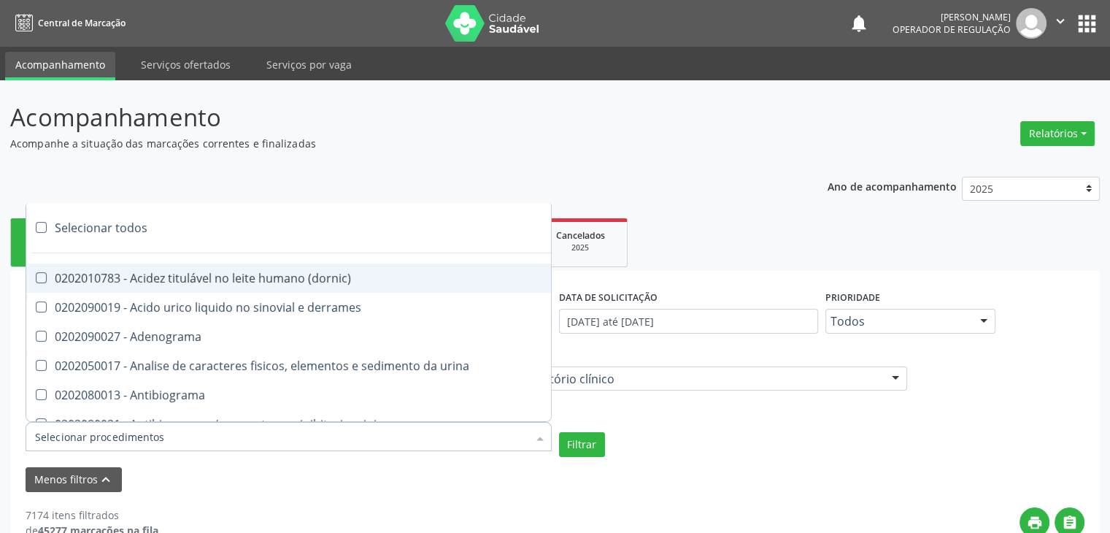
checkbox esperma "true"
checkbox fosforo "true"
checkbox acida "true"
checkbox frutose "true"
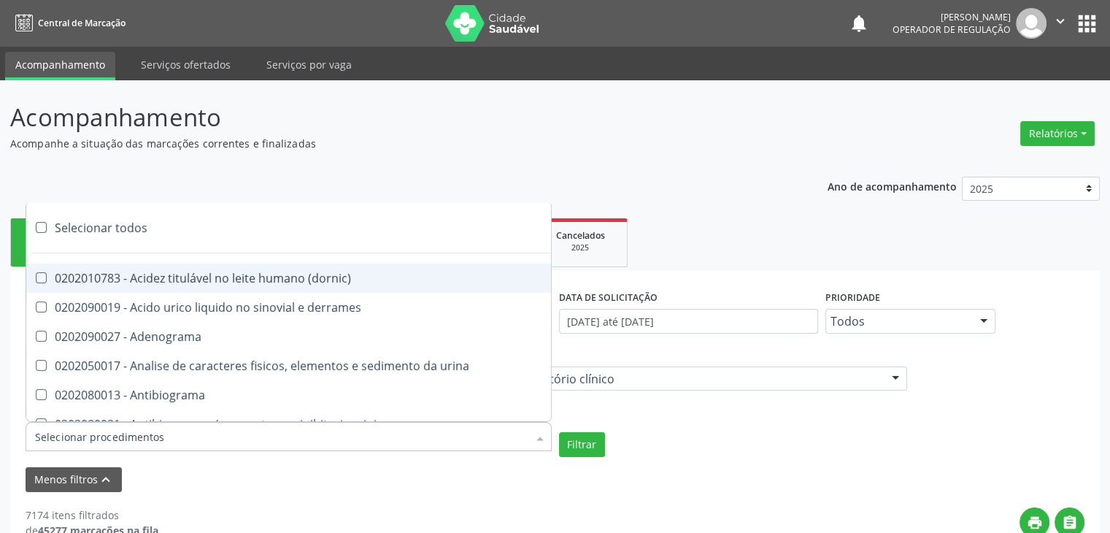
checkbox esperma "true"
checkbox galactose "true"
checkbox gt\) "true"
checkbox gastrina "true"
checkbox glicose "true"
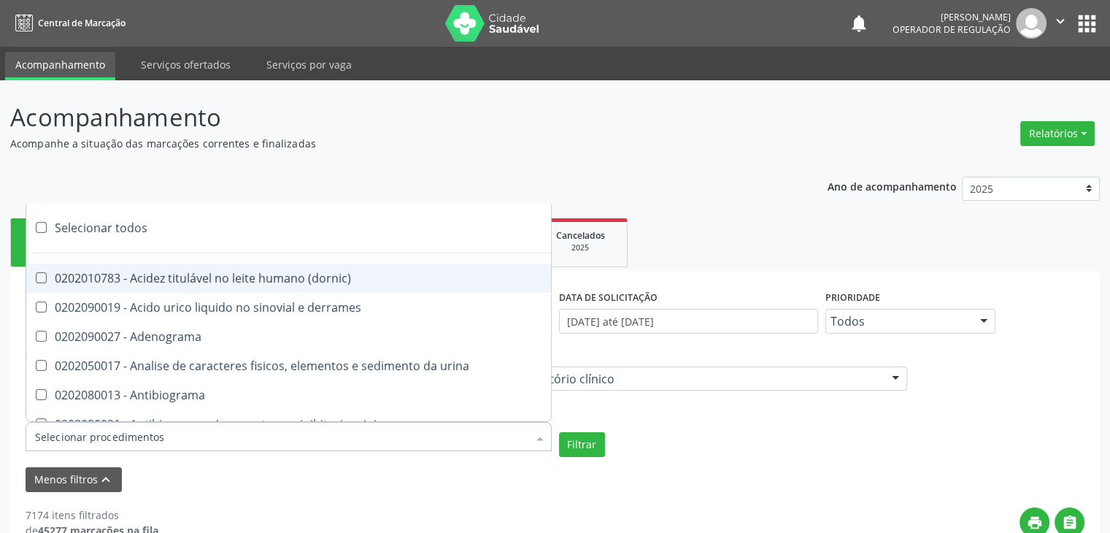
checkbox derrames "true"
checkbox desidrogenase "true"
checkbox tiroxina "true"
checkbox hcg\) "true"
checkbox fecal "true"
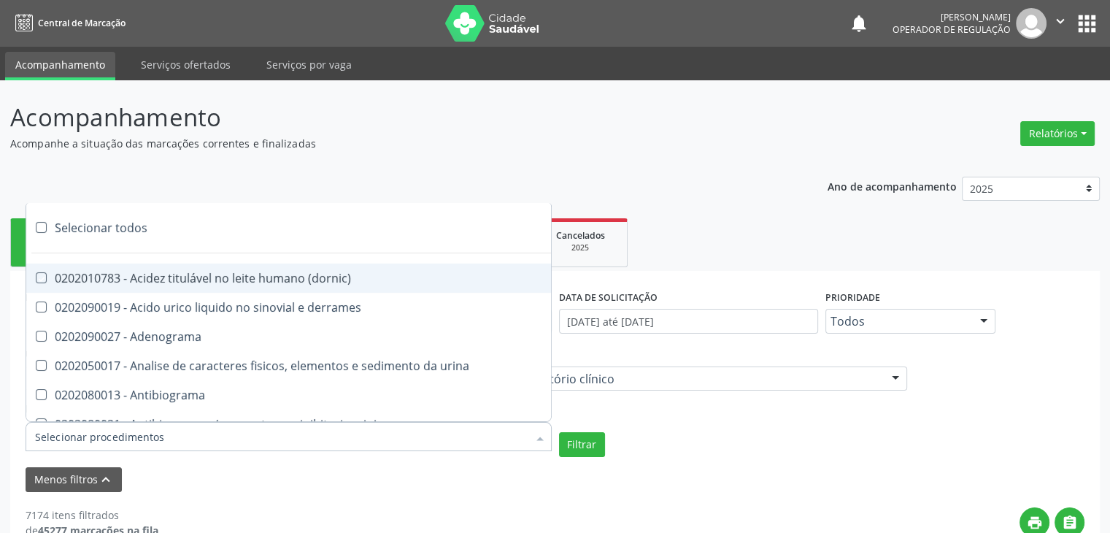
checkbox haptoglobina "true"
checkbox hemoglobina "true"
checkbox 37oc "true"
checkbox fetal "true"
checkbox glicosilada "true"
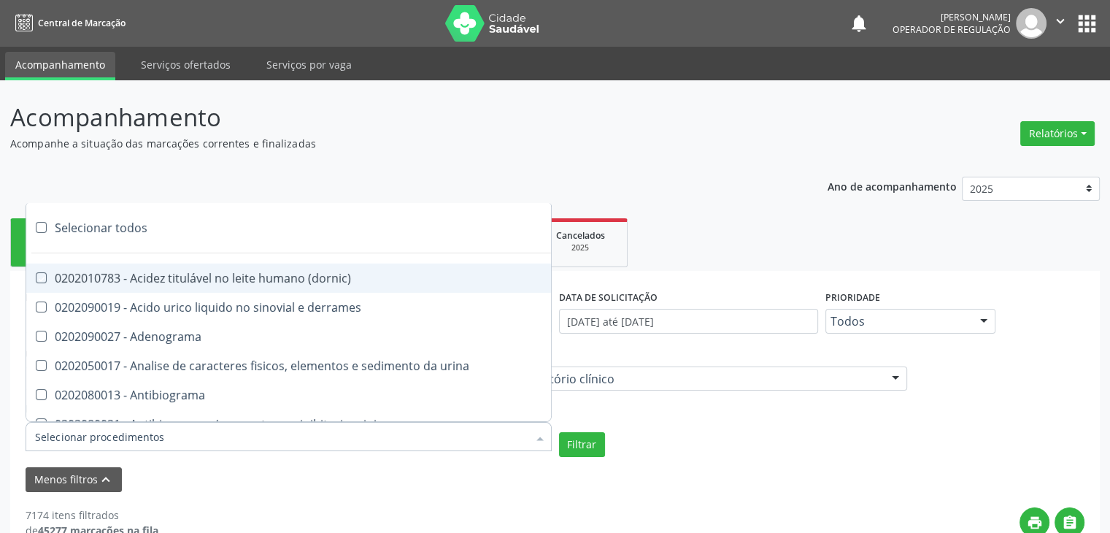
checkbox hemossiderina "true"
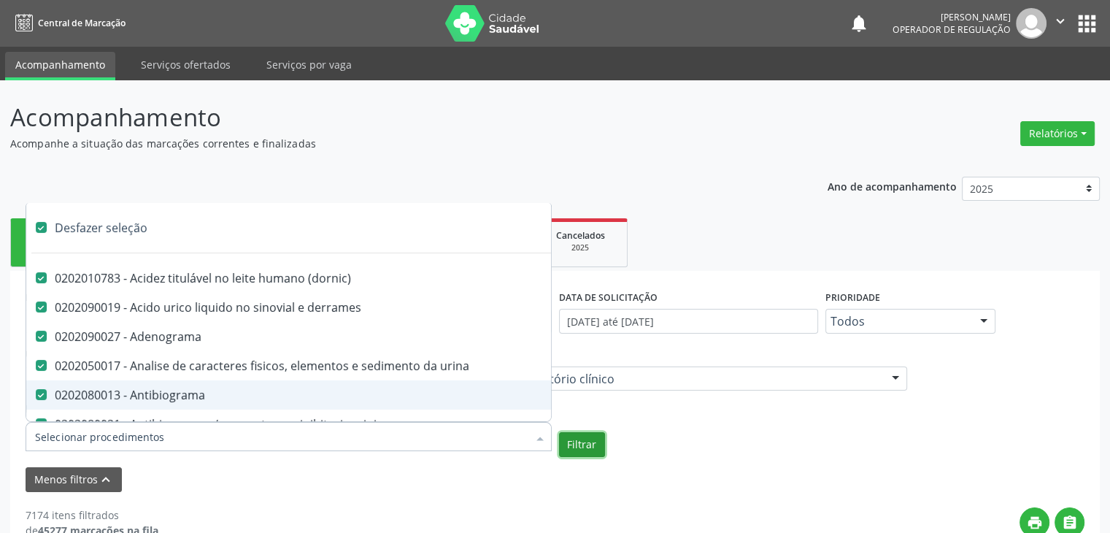
click at [578, 442] on button "Filtrar" at bounding box center [582, 444] width 46 height 25
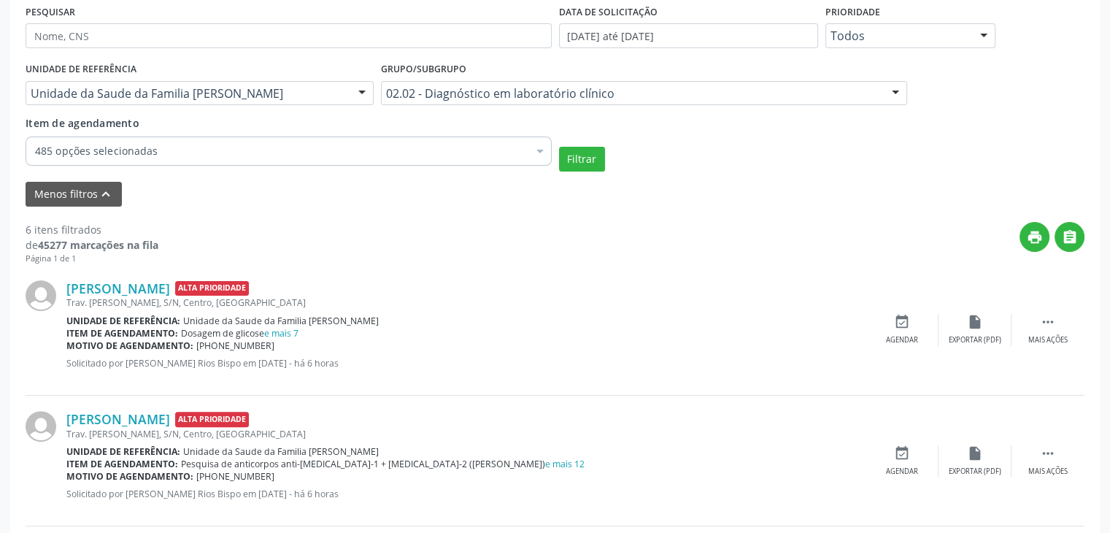
scroll to position [365, 0]
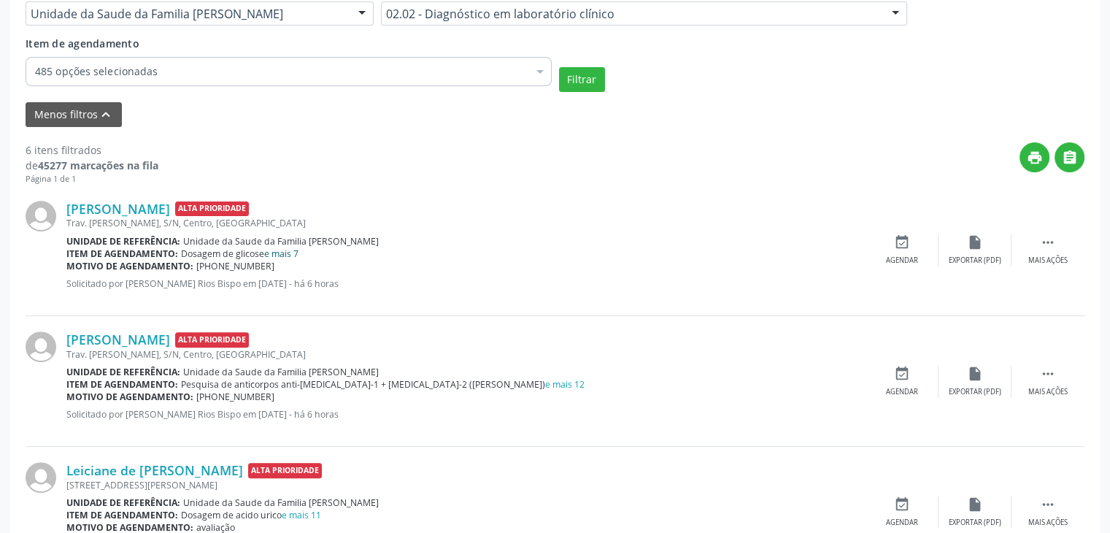
click at [283, 252] on link "e mais 7" at bounding box center [281, 253] width 34 height 12
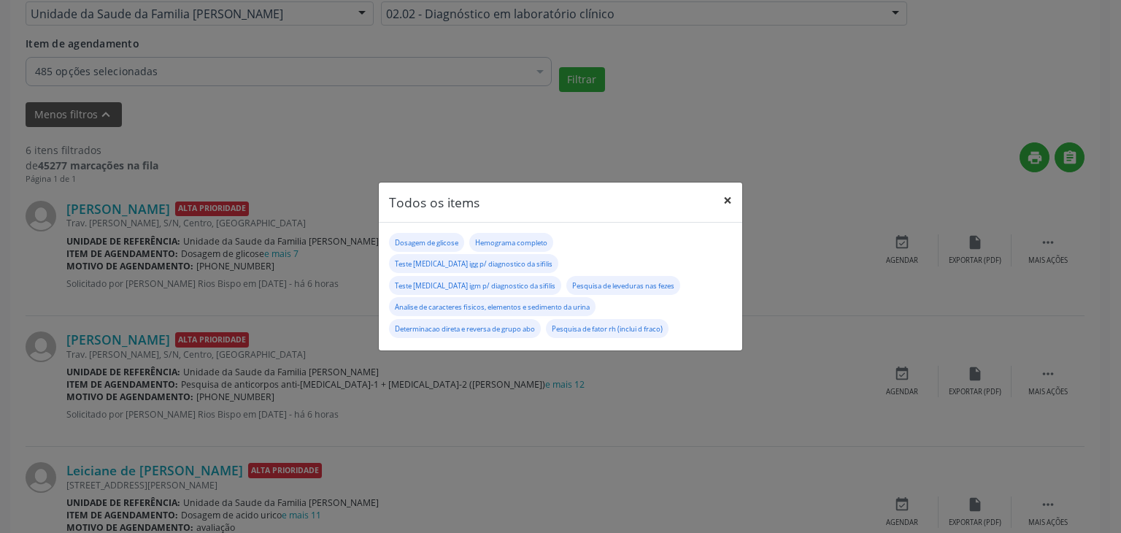
click at [737, 207] on button "×" at bounding box center [727, 201] width 29 height 36
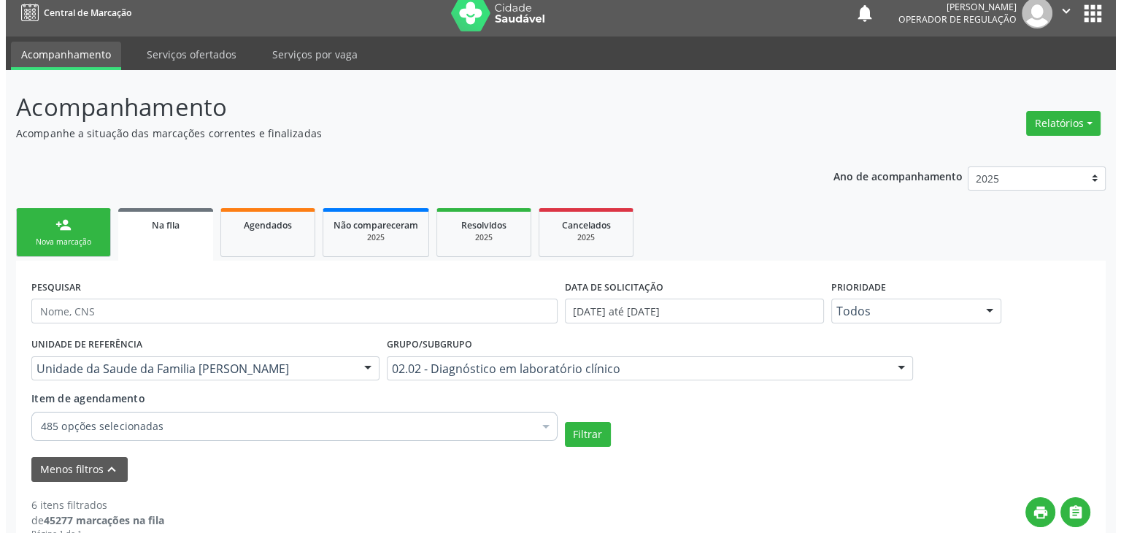
scroll to position [0, 0]
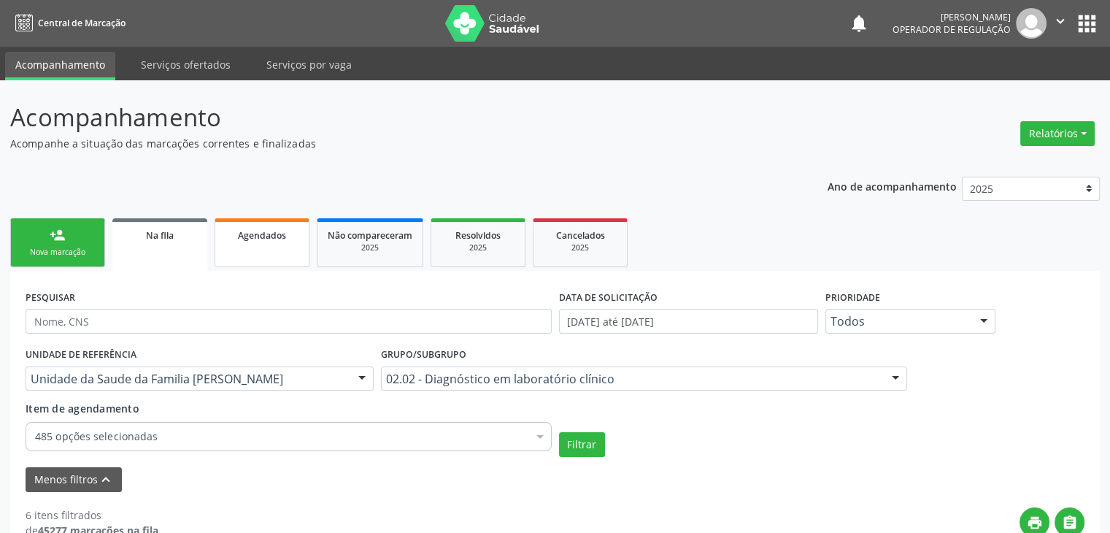
click at [277, 263] on link "Agendados" at bounding box center [262, 242] width 95 height 49
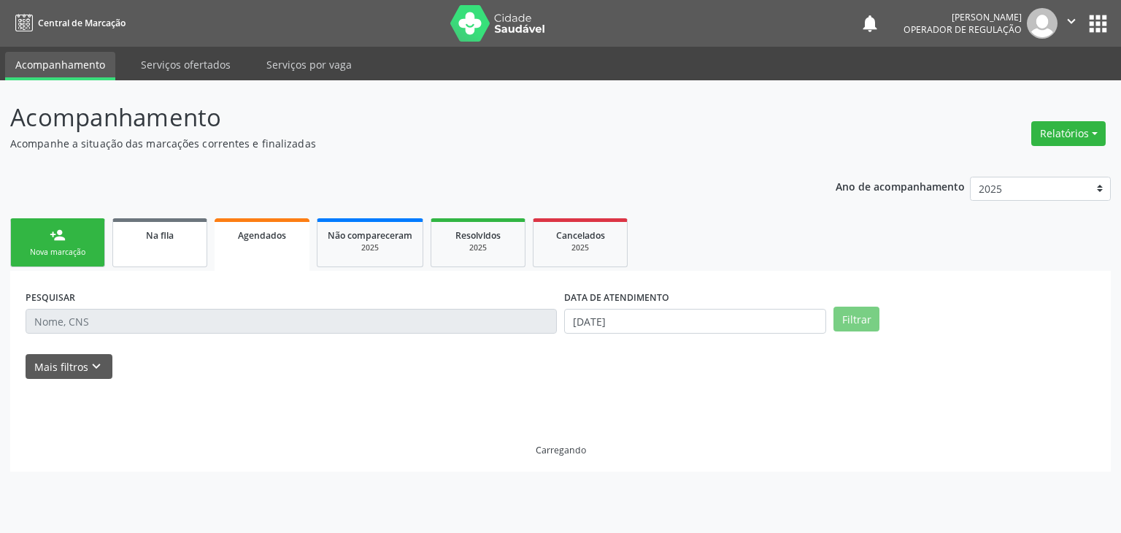
click at [175, 261] on link "Na fila" at bounding box center [159, 242] width 95 height 49
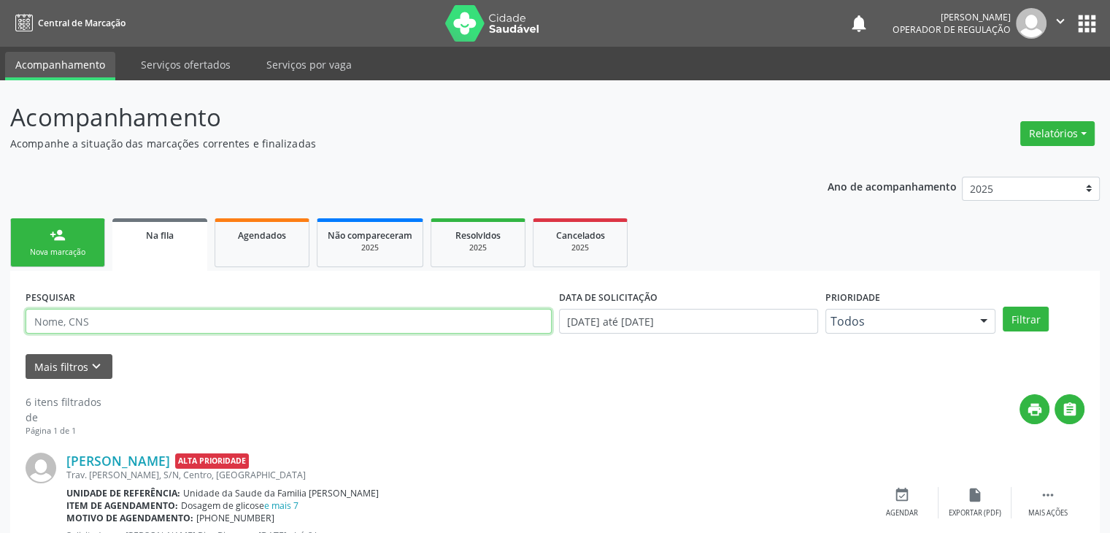
click at [158, 319] on input "text" at bounding box center [289, 321] width 526 height 25
paste input "[PERSON_NAME]"
click at [1003, 307] on button "Filtrar" at bounding box center [1026, 319] width 46 height 25
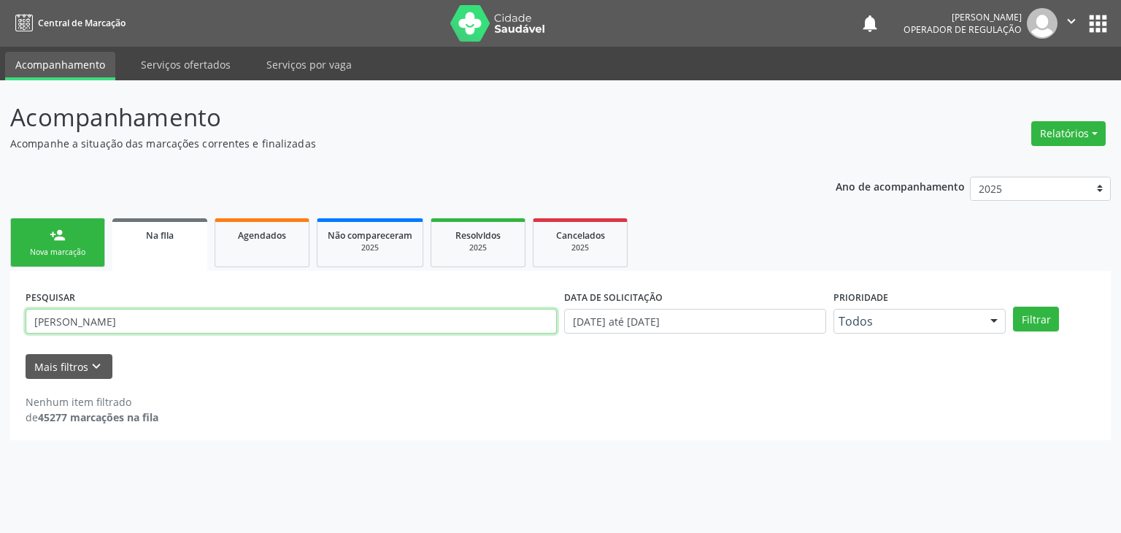
drag, startPoint x: 178, startPoint y: 318, endPoint x: 35, endPoint y: 322, distance: 143.1
click at [35, 322] on input "[PERSON_NAME]" at bounding box center [291, 321] width 531 height 25
drag, startPoint x: 172, startPoint y: 320, endPoint x: 33, endPoint y: 319, distance: 139.4
click at [33, 319] on input "[PERSON_NAME]" at bounding box center [291, 321] width 531 height 25
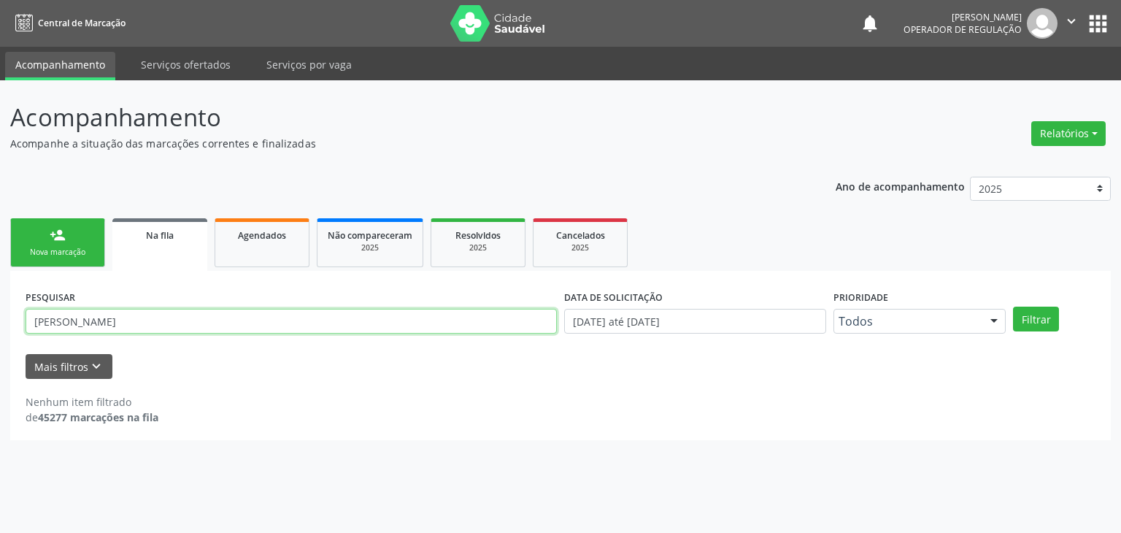
click at [33, 319] on input "[PERSON_NAME]" at bounding box center [291, 321] width 531 height 25
drag, startPoint x: 33, startPoint y: 319, endPoint x: 91, endPoint y: 323, distance: 57.8
click at [75, 321] on input "[PERSON_NAME]" at bounding box center [291, 321] width 531 height 25
drag, startPoint x: 91, startPoint y: 323, endPoint x: 161, endPoint y: 327, distance: 70.9
click at [161, 327] on input "[PERSON_NAME]" at bounding box center [291, 321] width 531 height 25
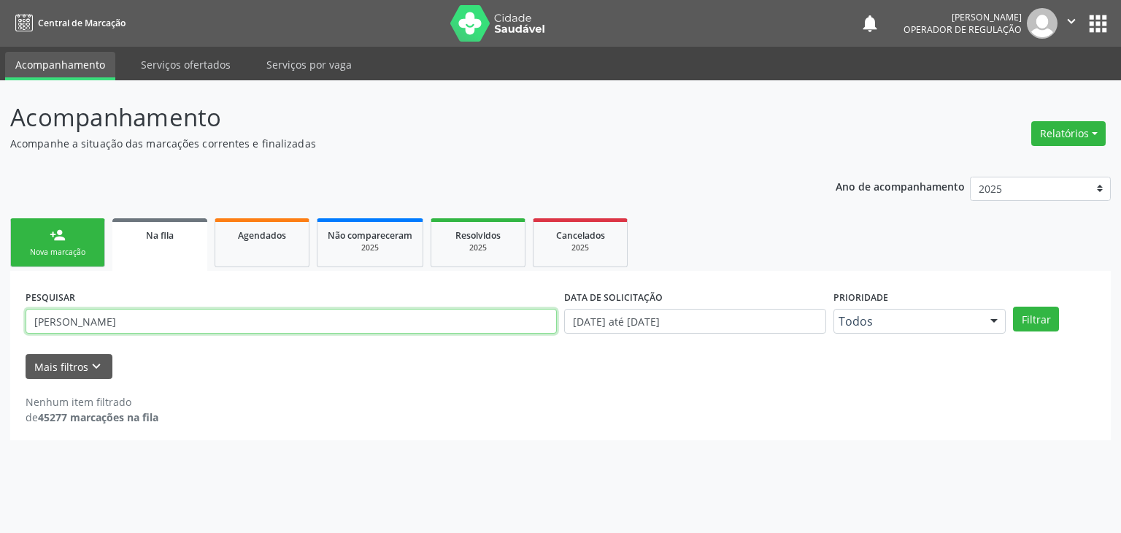
click at [161, 327] on input "[PERSON_NAME]" at bounding box center [291, 321] width 531 height 25
drag, startPoint x: 204, startPoint y: 318, endPoint x: 34, endPoint y: 328, distance: 170.4
click at [34, 328] on input "[PERSON_NAME]" at bounding box center [291, 321] width 531 height 25
click at [181, 322] on input "[PERSON_NAME]" at bounding box center [291, 321] width 531 height 25
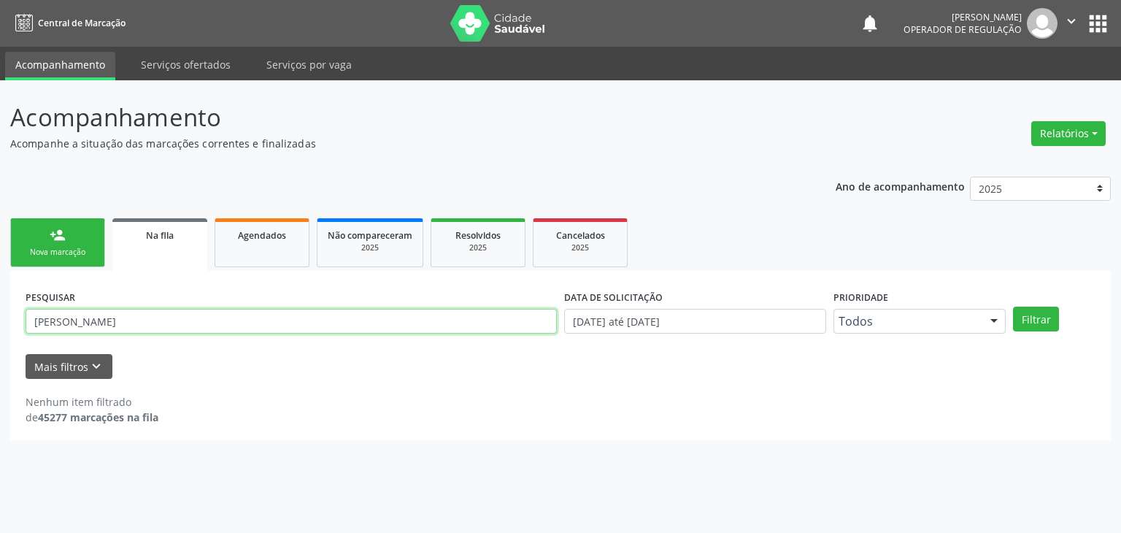
drag, startPoint x: 181, startPoint y: 322, endPoint x: 39, endPoint y: 333, distance: 142.0
click at [40, 333] on div "PESQUISAR [PERSON_NAME]" at bounding box center [291, 314] width 539 height 57
click at [39, 333] on div "PESQUISAR [PERSON_NAME]" at bounding box center [291, 314] width 539 height 57
click at [217, 319] on input "[PERSON_NAME]" at bounding box center [291, 321] width 531 height 25
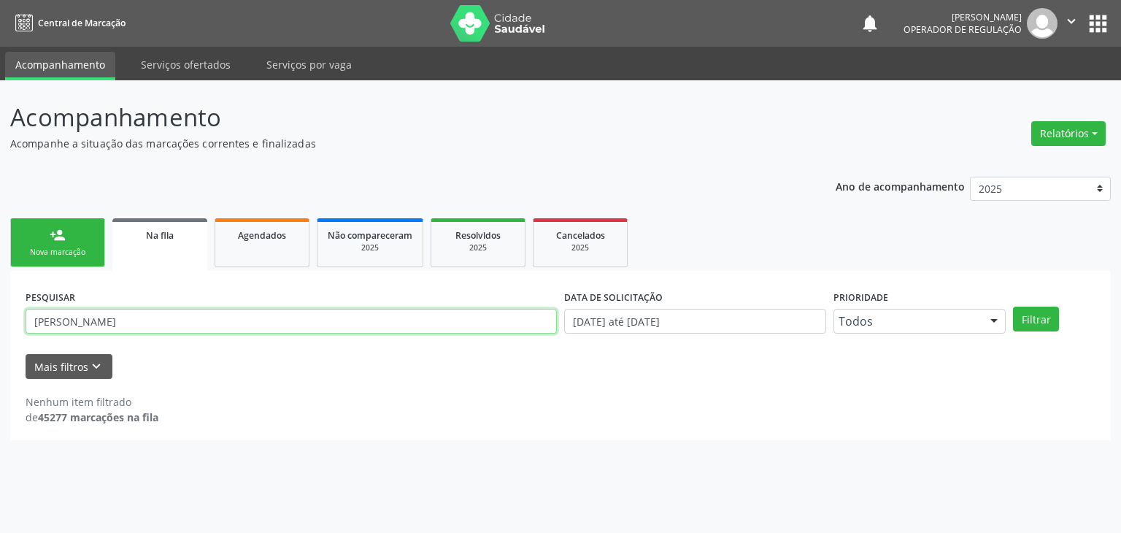
drag, startPoint x: 201, startPoint y: 321, endPoint x: 37, endPoint y: 327, distance: 164.4
click at [37, 327] on input "[PERSON_NAME]" at bounding box center [291, 321] width 531 height 25
click at [1101, 11] on button "apps" at bounding box center [1099, 24] width 26 height 26
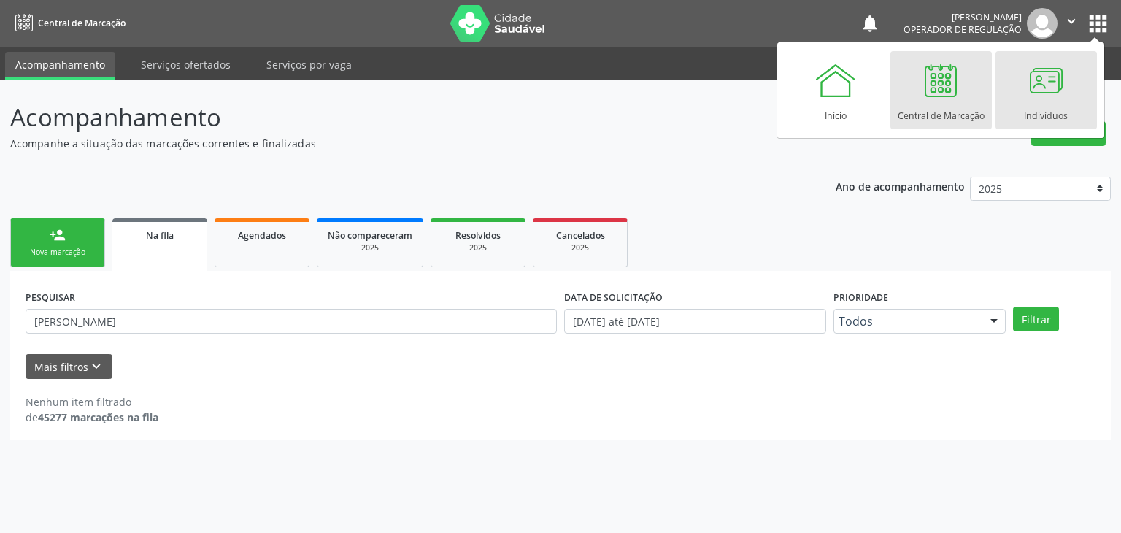
click at [1025, 94] on div at bounding box center [1046, 80] width 44 height 44
